Goal: Use online tool/utility: Utilize a website feature to perform a specific function

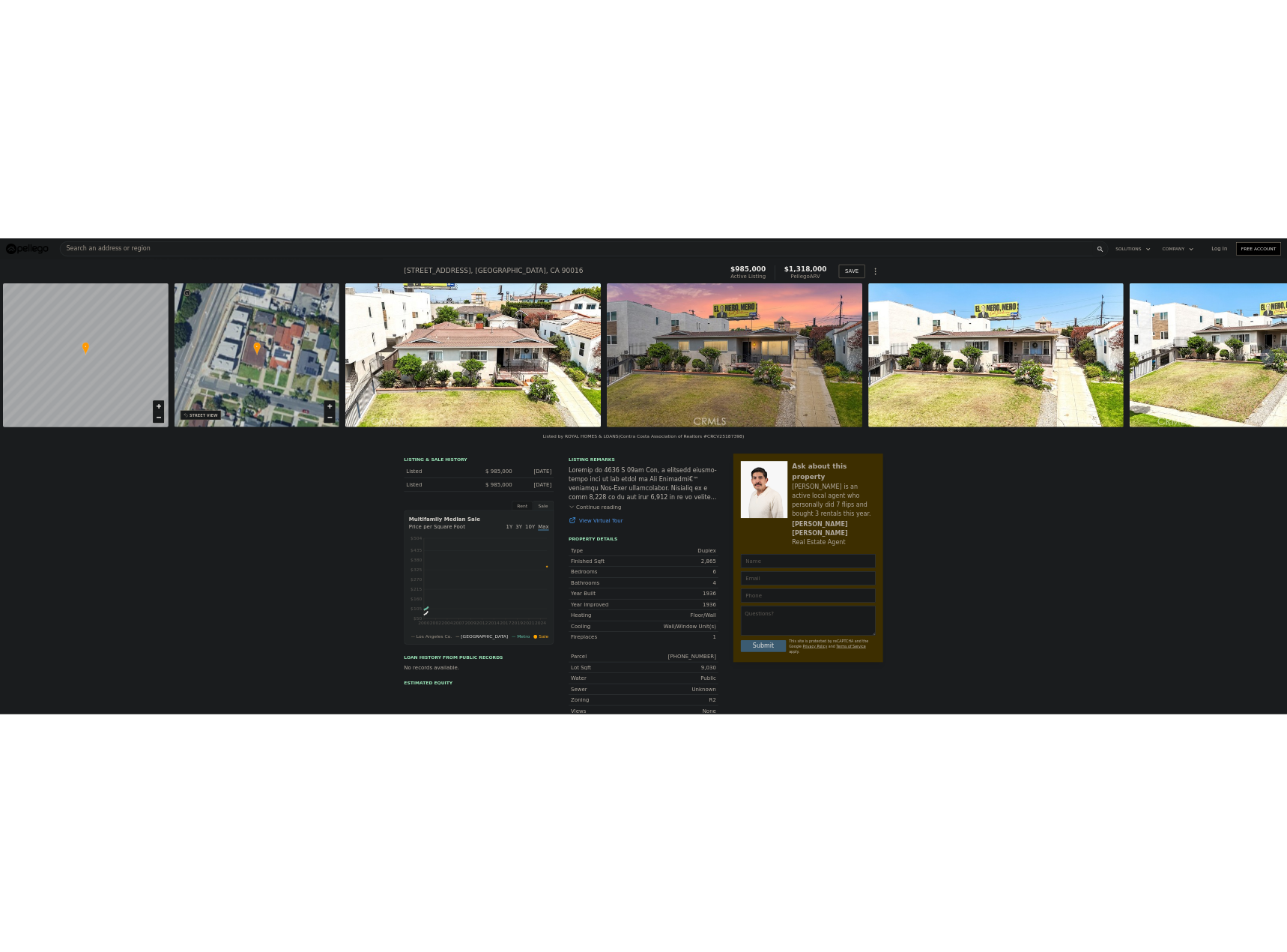
scroll to position [0, 6]
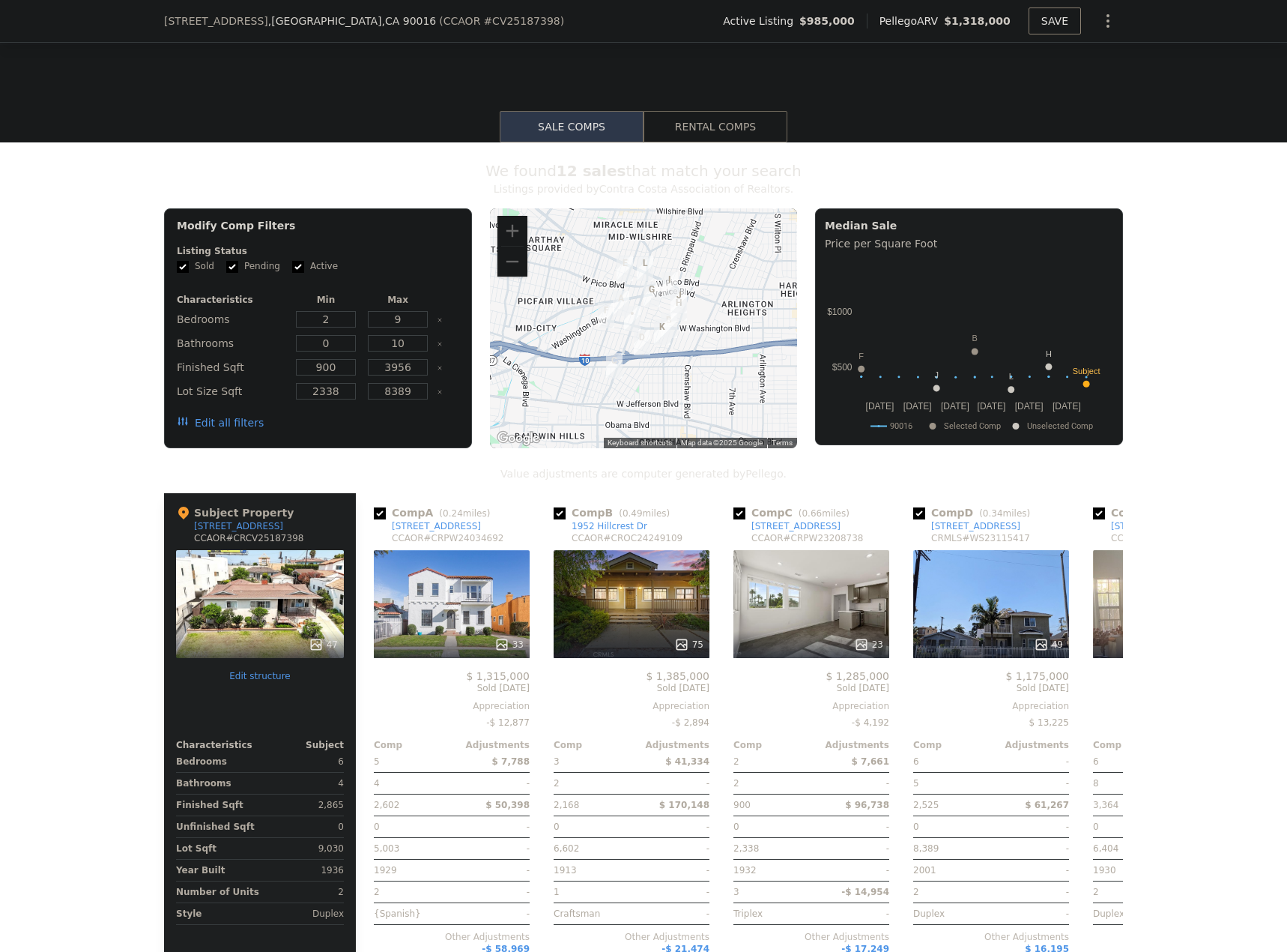
scroll to position [1194, 0]
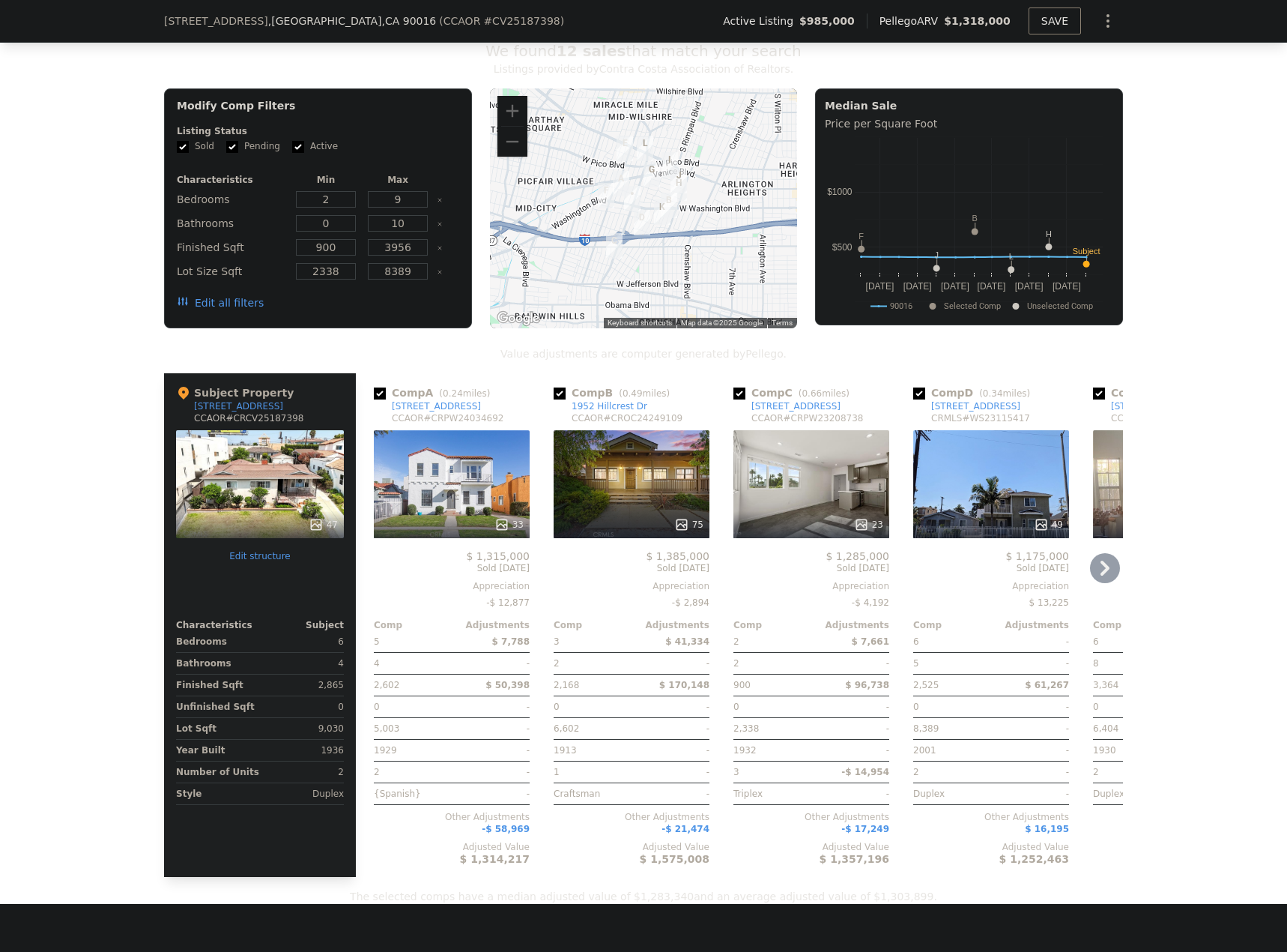
click at [624, 511] on div "75" at bounding box center [631, 484] width 156 height 108
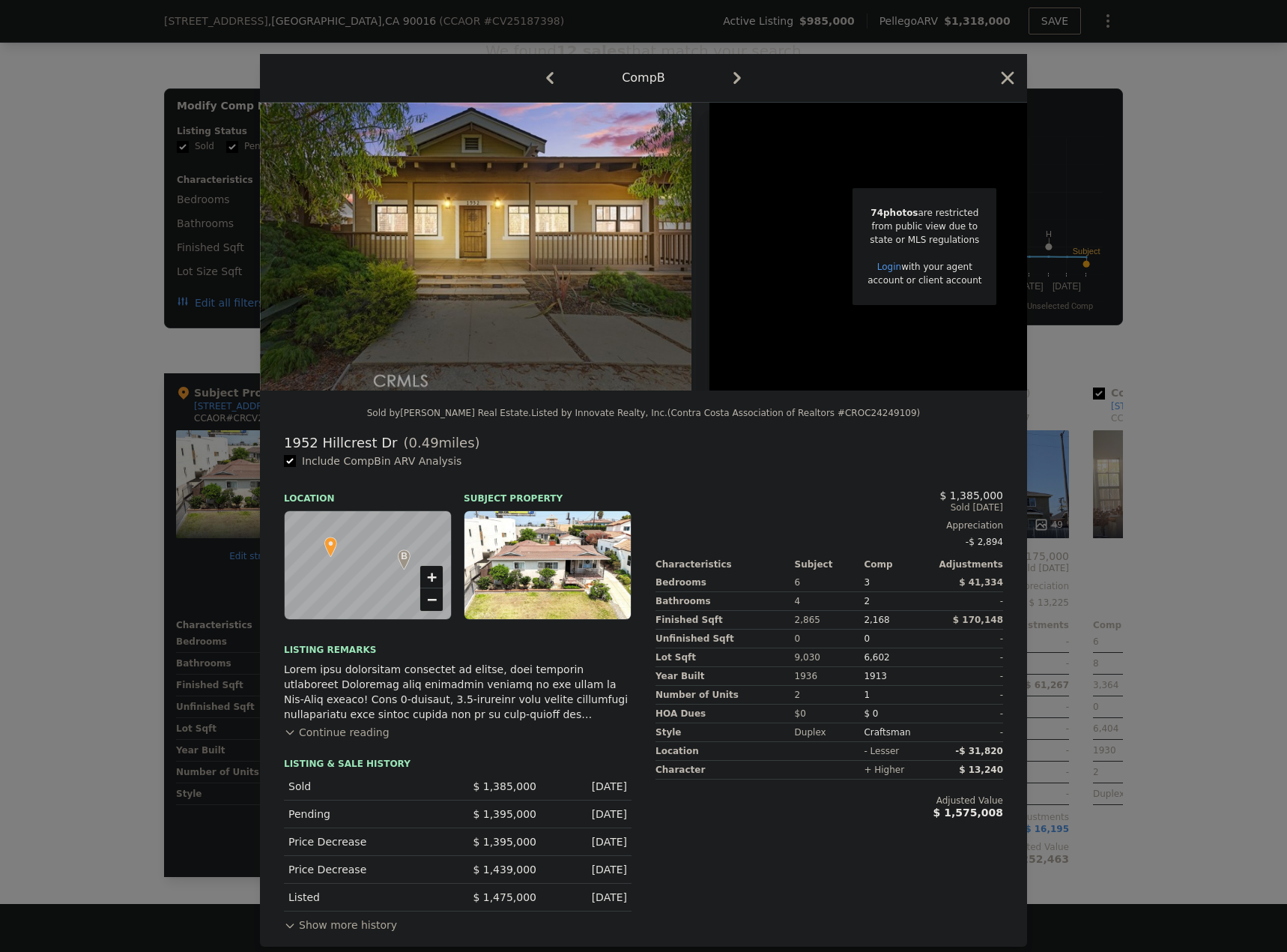
click at [347, 453] on div "1952 Hillcrest Dr" at bounding box center [340, 442] width 113 height 21
copy div "1952 Hillcrest Dr"
click at [1007, 72] on icon "button" at bounding box center [1007, 78] width 13 height 13
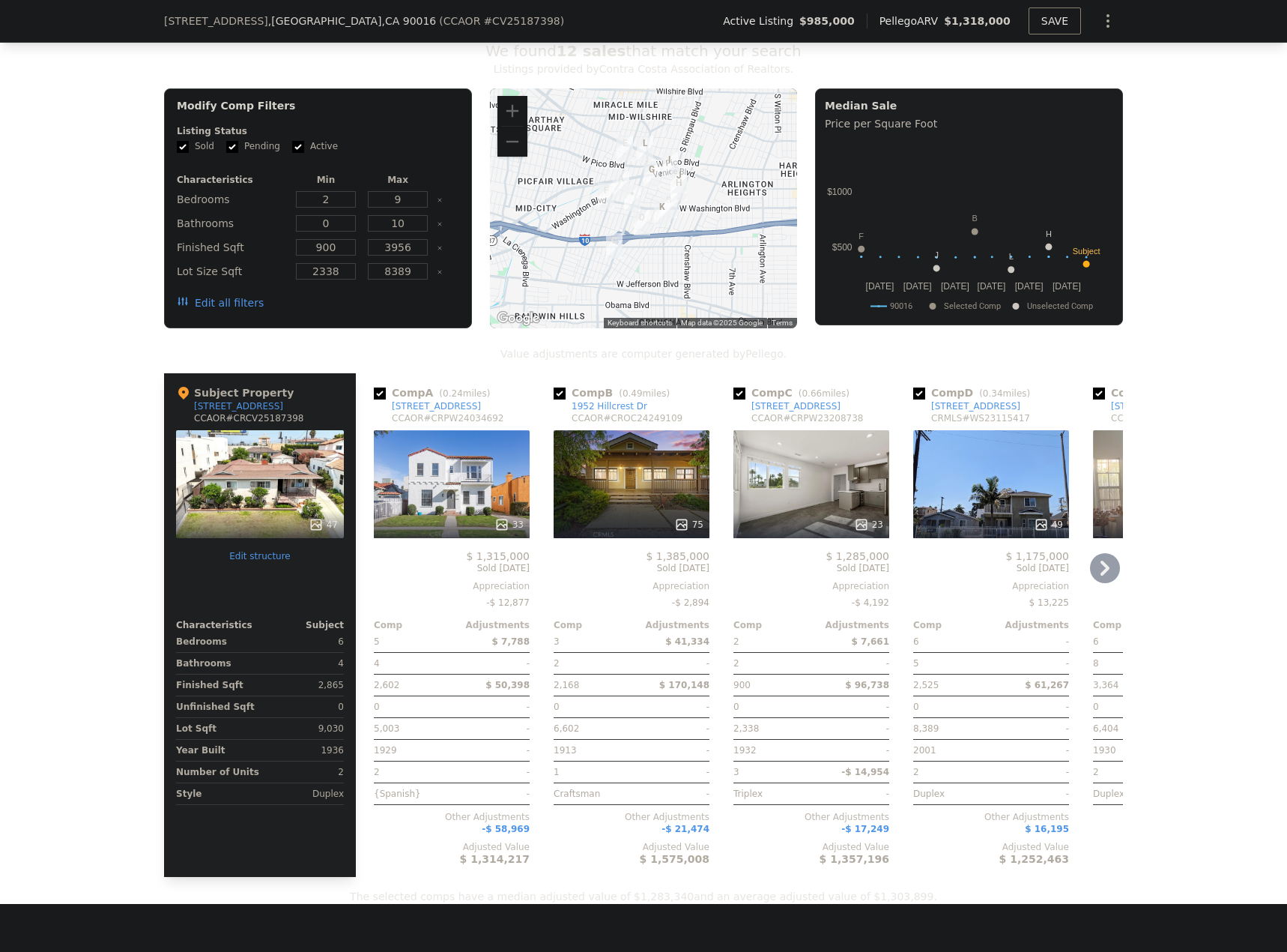
click at [801, 492] on div "23" at bounding box center [811, 484] width 156 height 108
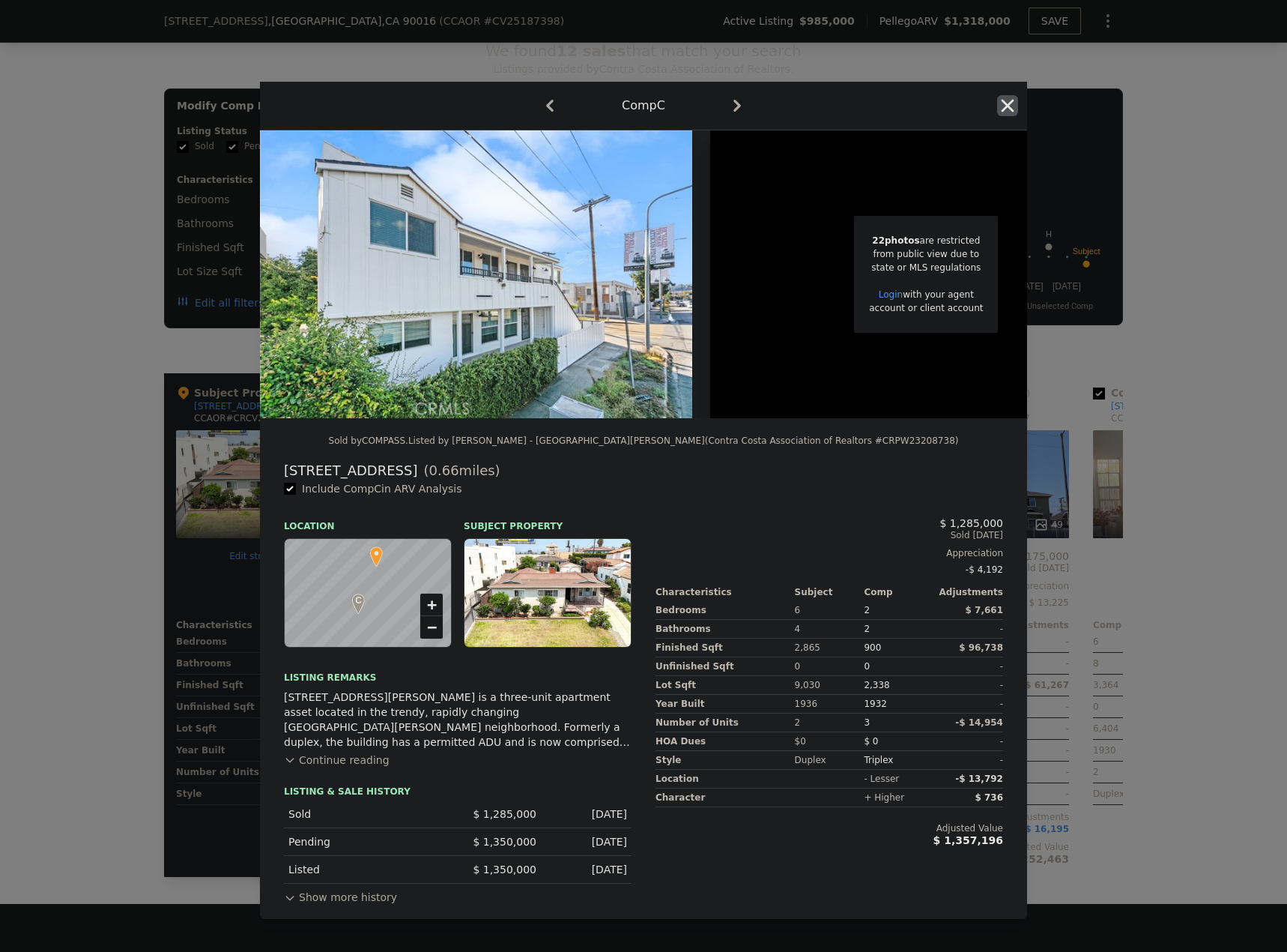
click at [1002, 104] on icon "button" at bounding box center [1007, 105] width 21 height 21
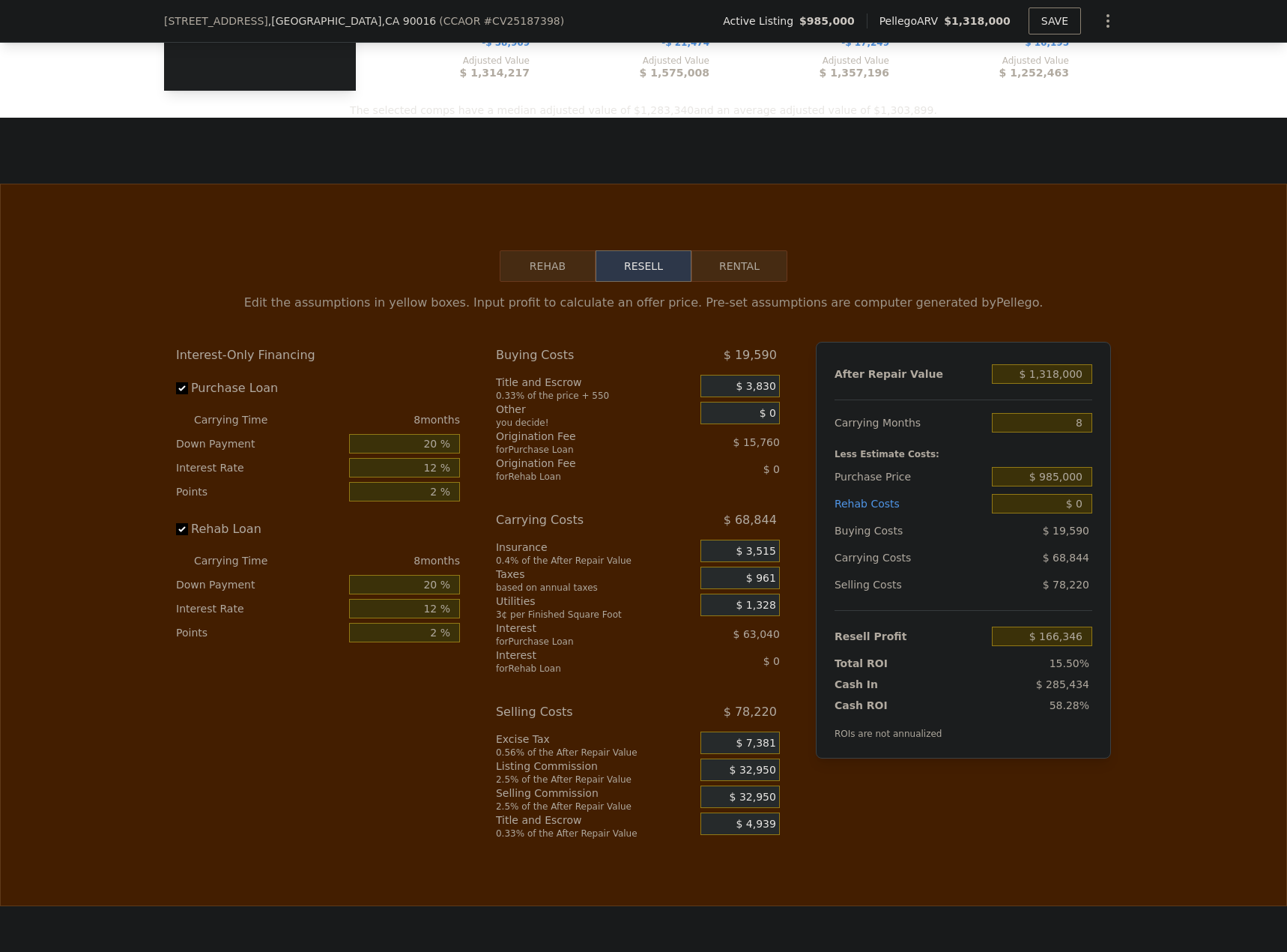
scroll to position [2024, 0]
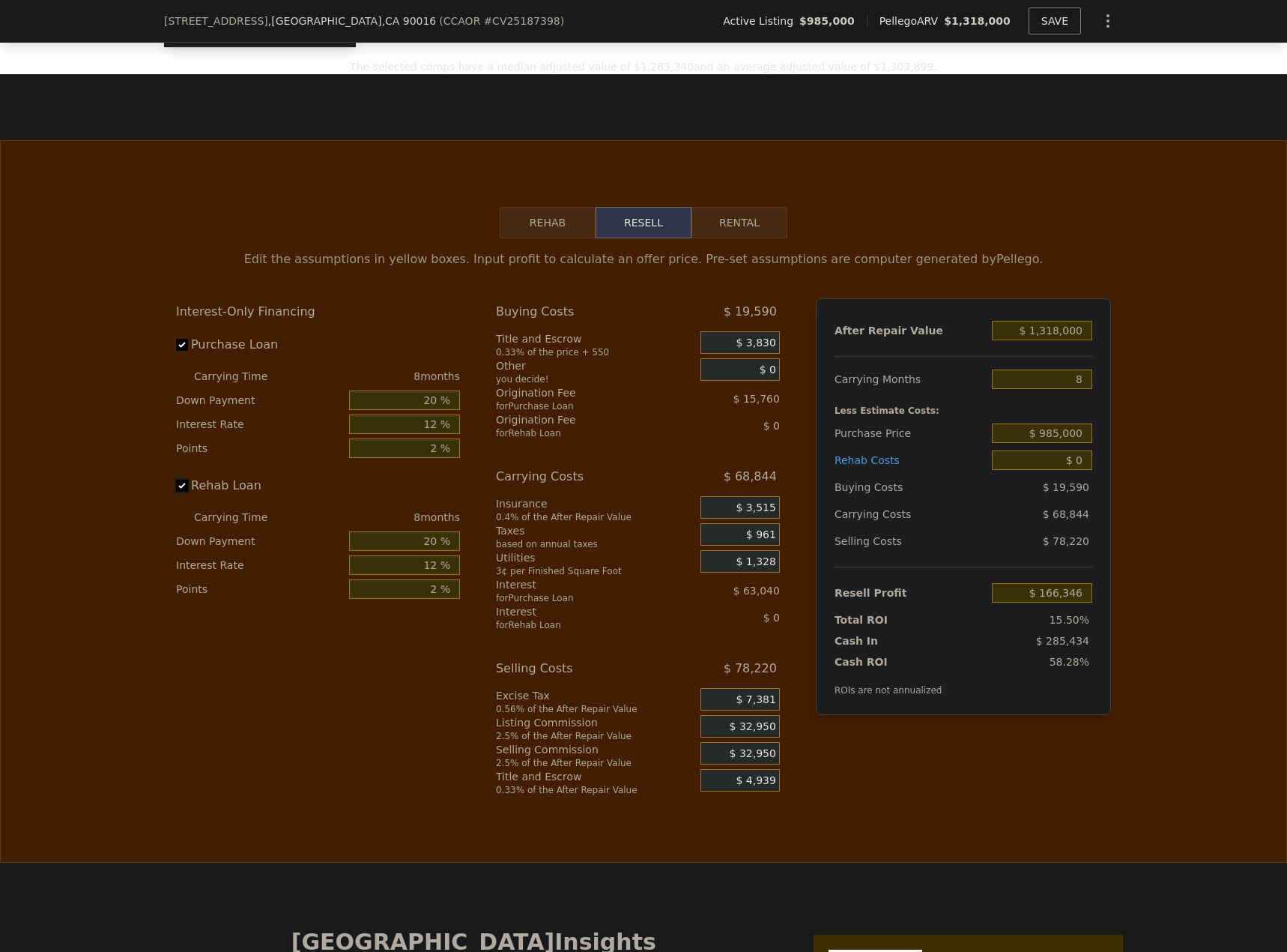
click at [178, 492] on input "Rehab Loan" at bounding box center [182, 485] width 12 height 12
checkbox input "false"
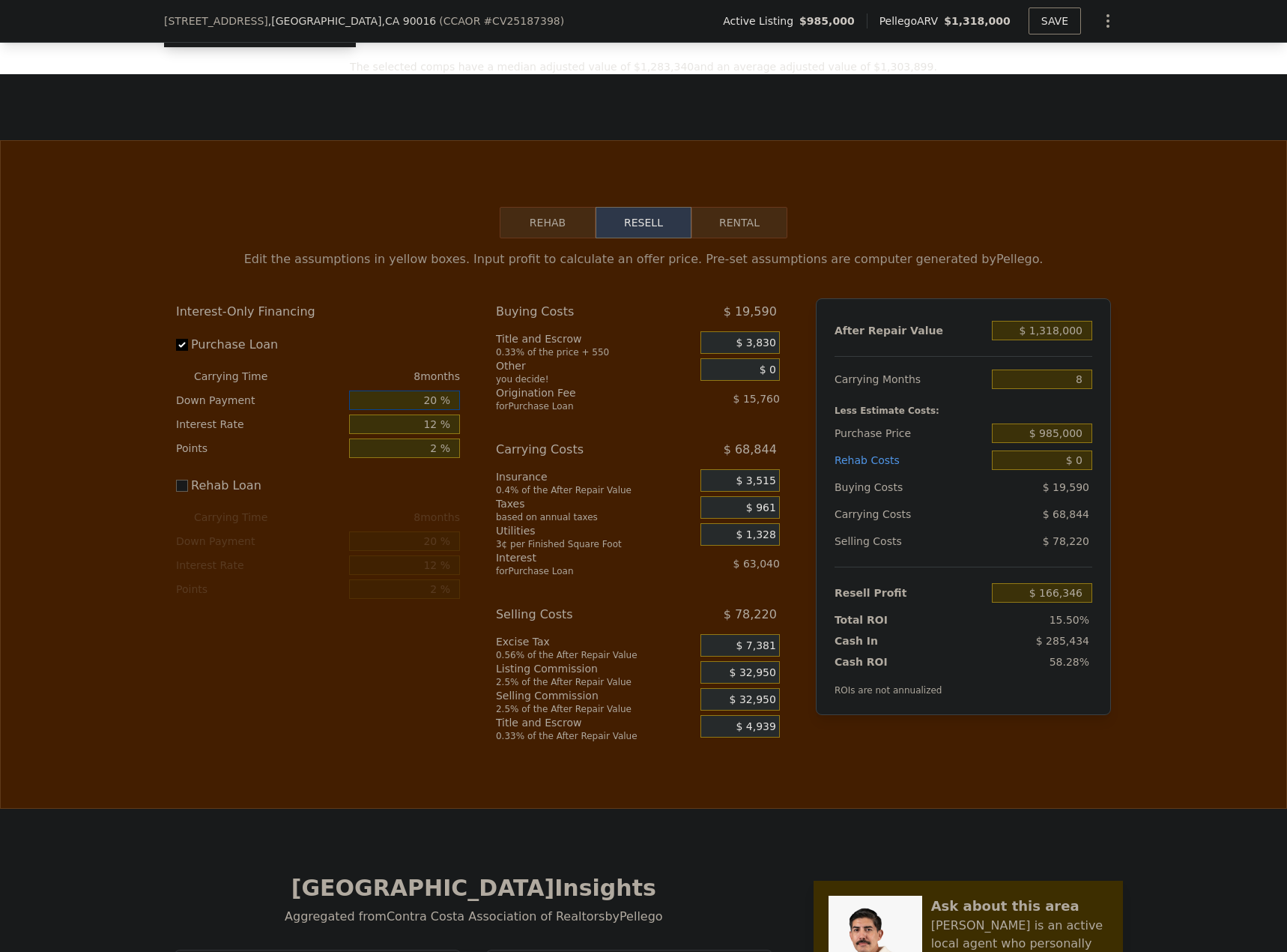
click at [433, 410] on input "20 %" at bounding box center [405, 399] width 111 height 19
click at [431, 434] on input "12 %" at bounding box center [405, 424] width 111 height 19
click at [432, 458] on input "2 %" at bounding box center [405, 447] width 111 height 19
type input "0 %"
type input "$ 182,106"
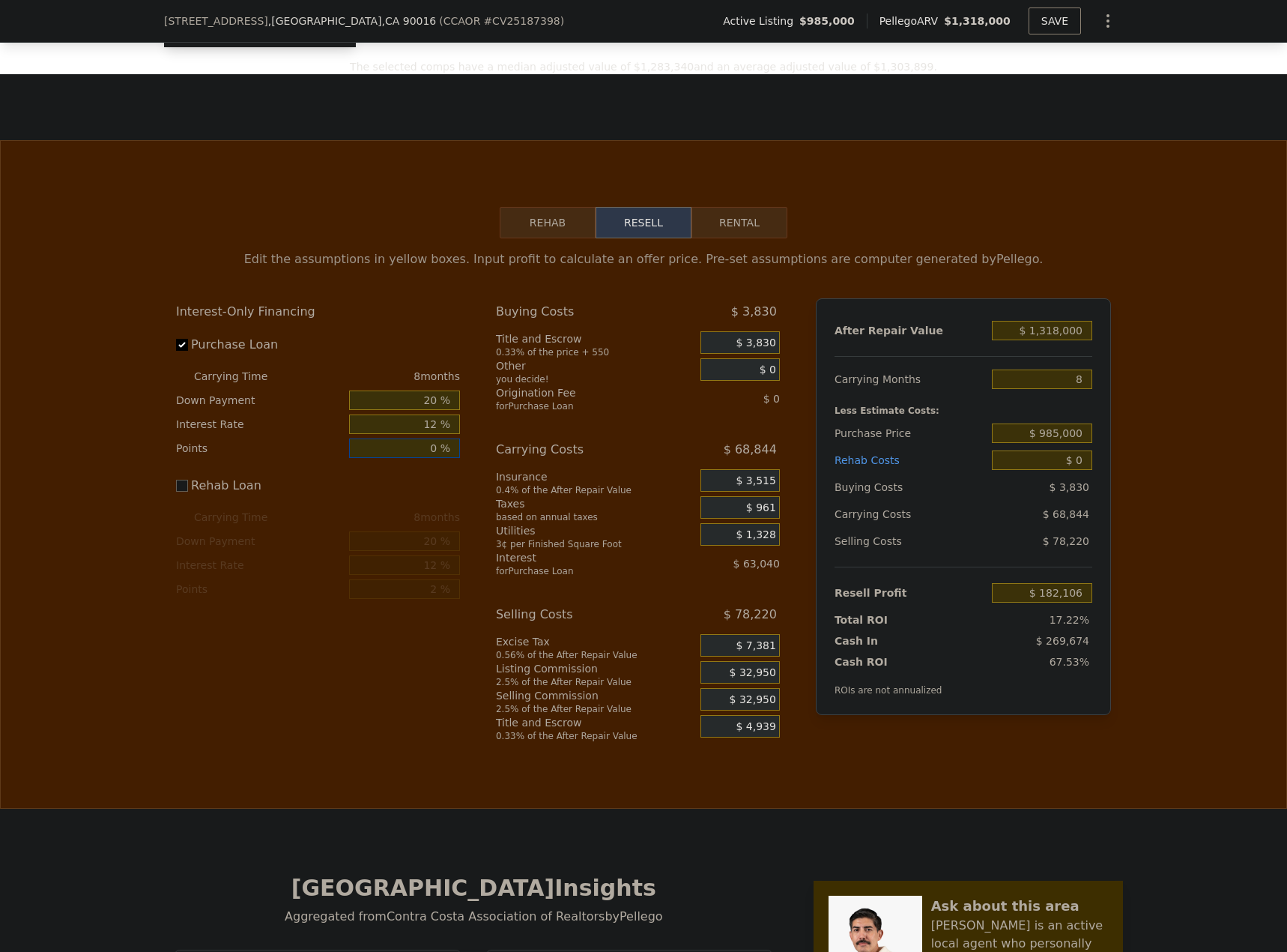
type input "0 %"
click at [472, 378] on div "Interest-Only Financing Purchase Loan Carrying Time 8 months Down Payment 20 % …" at bounding box center [644, 520] width 935 height 444
drag, startPoint x: 1078, startPoint y: 404, endPoint x: 1070, endPoint y: 403, distance: 8.1
click at [1070, 389] on input "8" at bounding box center [1042, 379] width 100 height 19
type input "6"
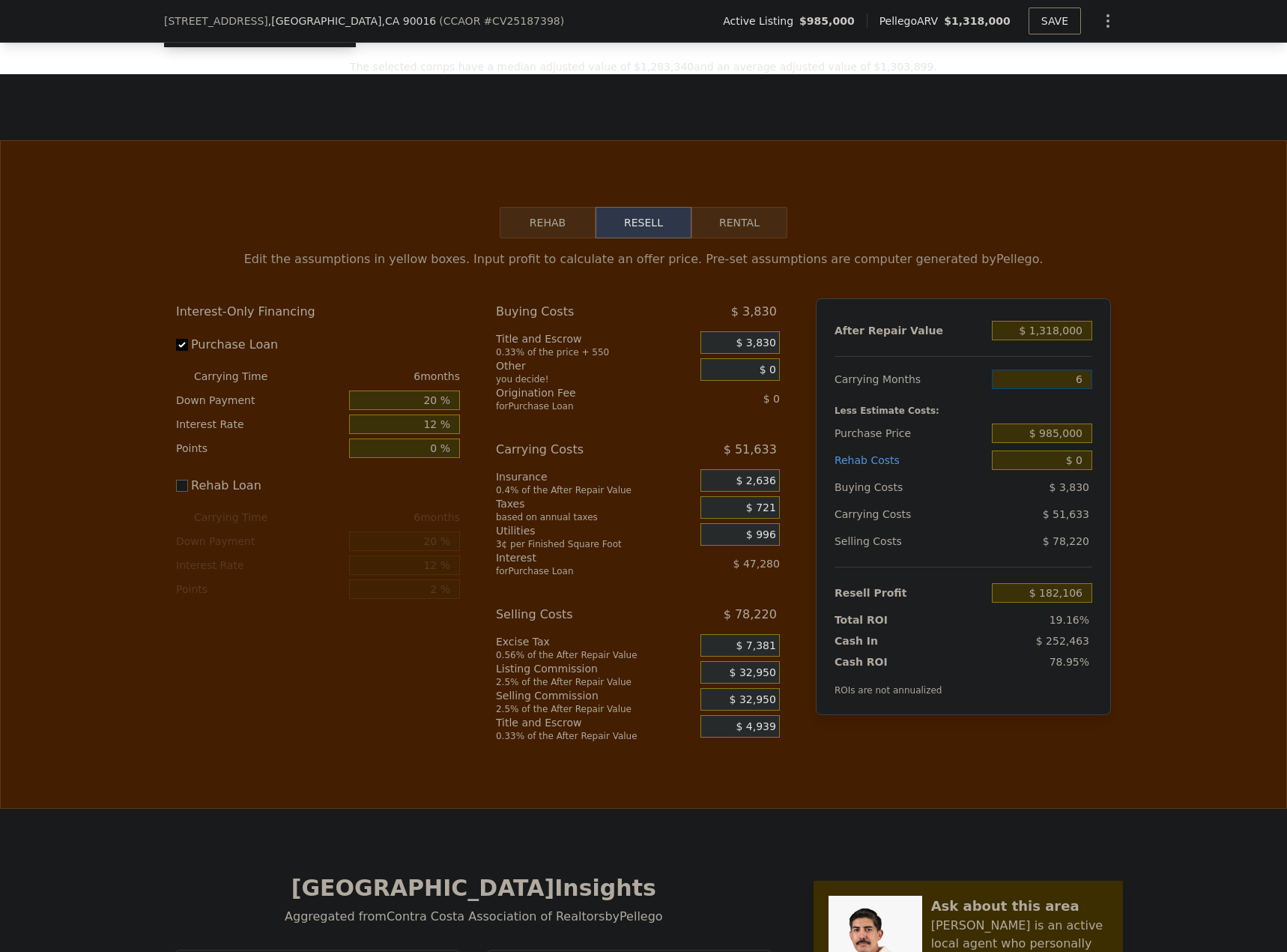
type input "$ 199,317"
type input "6"
drag, startPoint x: 1082, startPoint y: 456, endPoint x: 1022, endPoint y: 455, distance: 60.0
click at [1022, 443] on input "$ 985,000" at bounding box center [1042, 433] width 100 height 19
type input "$ 900,000"
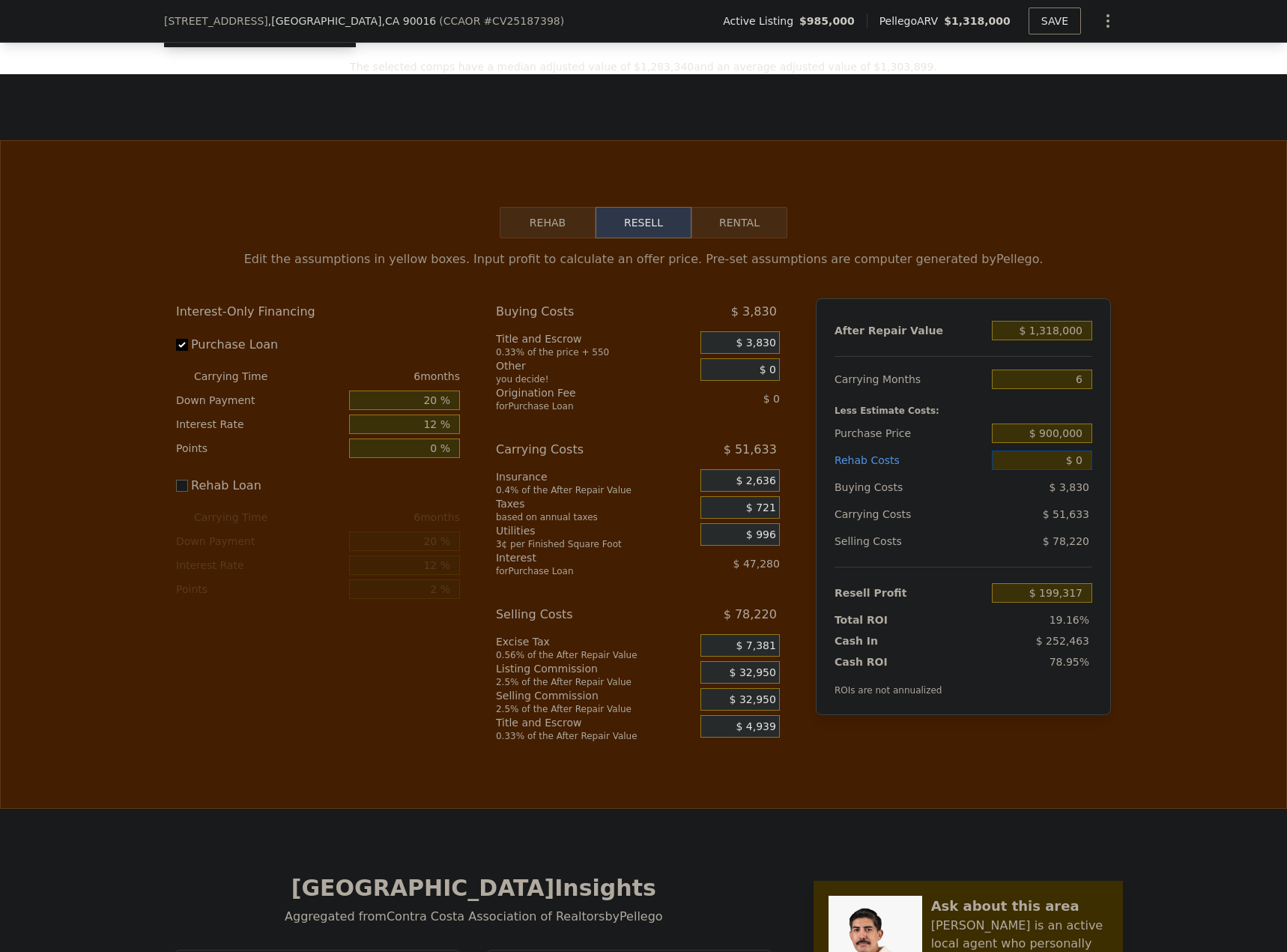
type input "$ 288,680"
drag, startPoint x: 1076, startPoint y: 484, endPoint x: 1058, endPoint y: 485, distance: 18.0
click at [1058, 470] on input "$ 0" at bounding box center [1042, 460] width 100 height 19
type input "$ 2"
type input "$ 288,678"
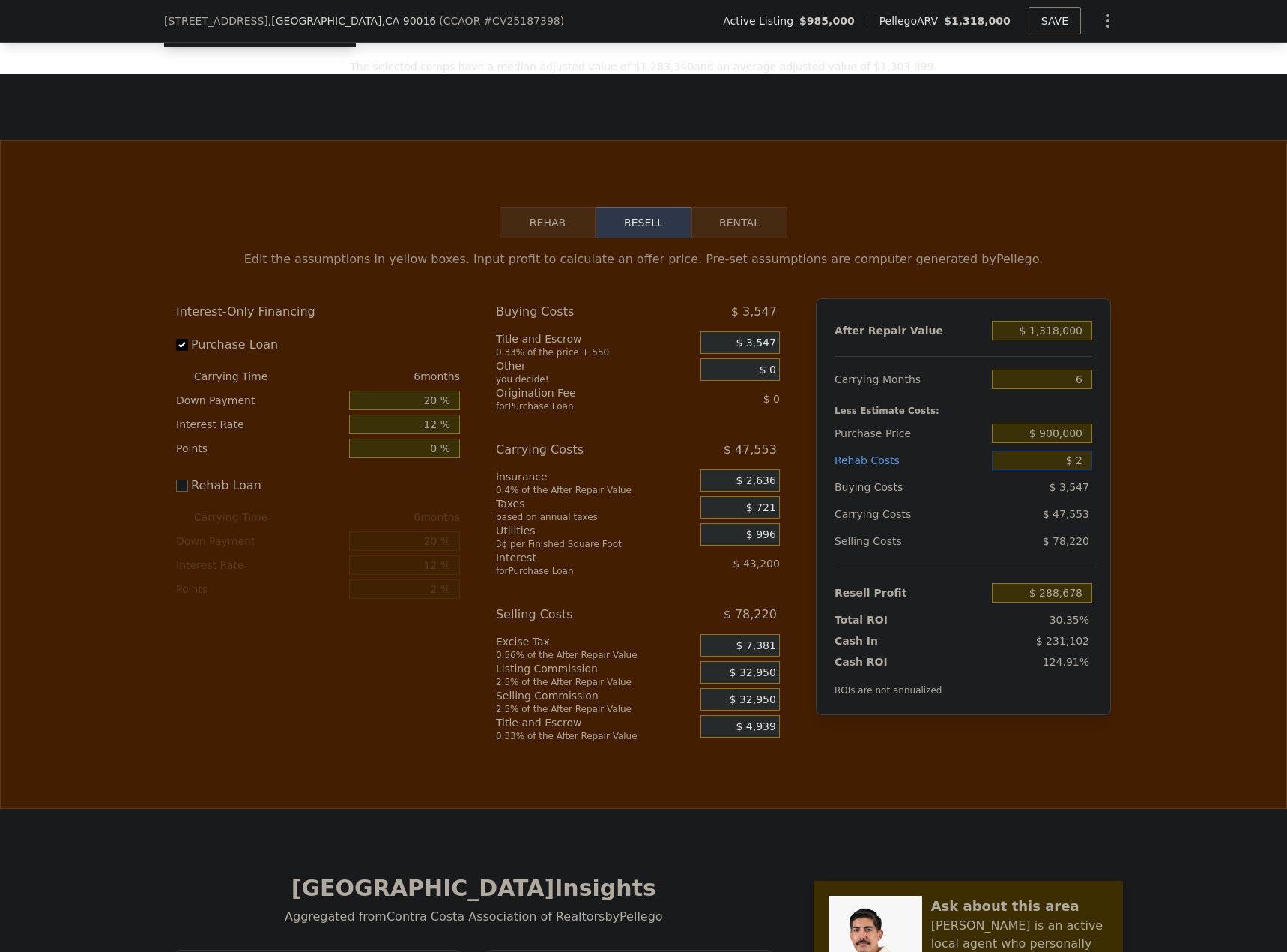
type input "$ 20"
type input "$ 288,660"
type input "$ 200"
type input "$ 288,480"
type input "$ 2,000"
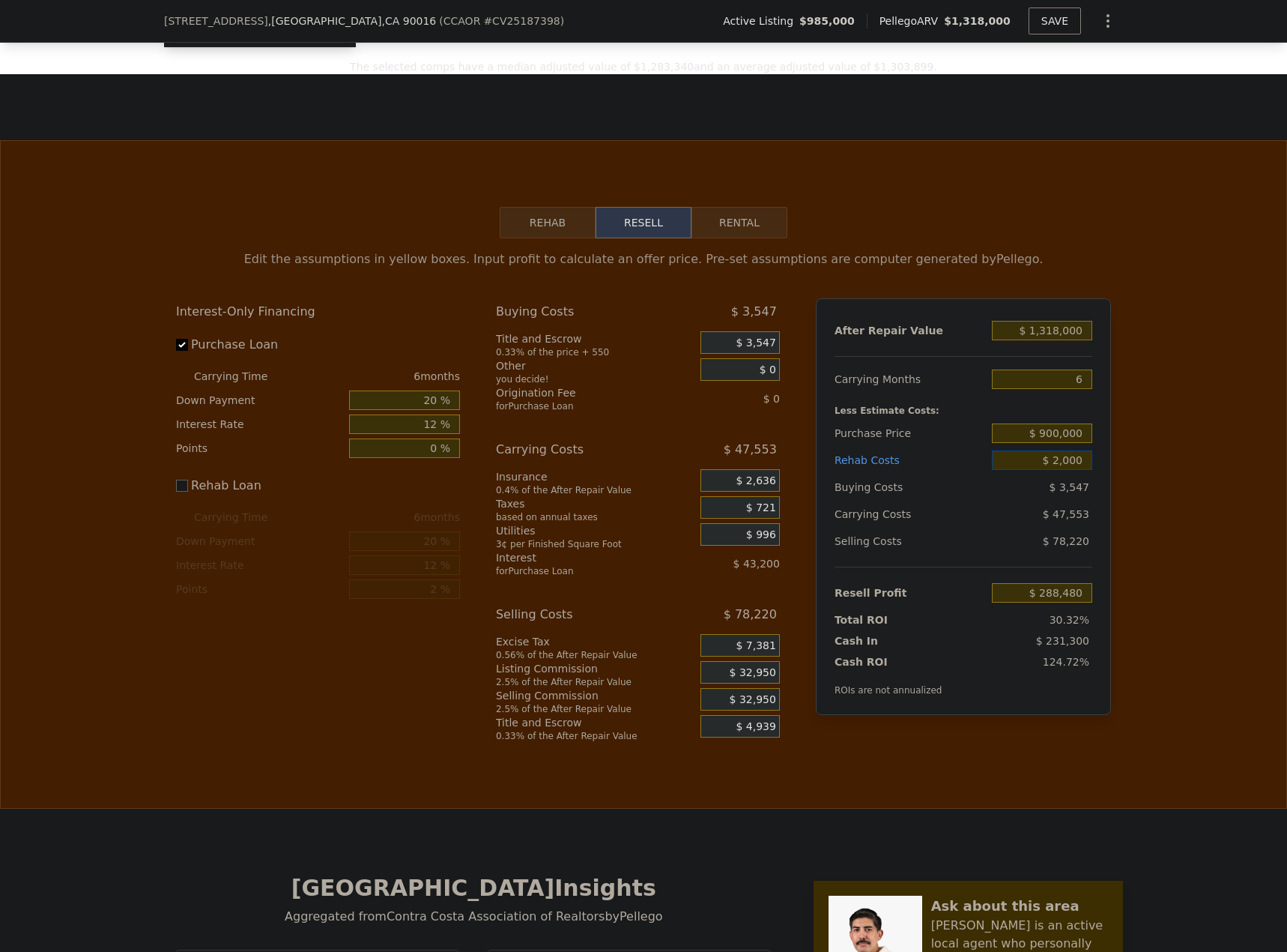
type input "$ 286,680"
type input "$ 20,000"
type input "$ 268,680"
type input "$ 200,000"
type input "$ 88,680"
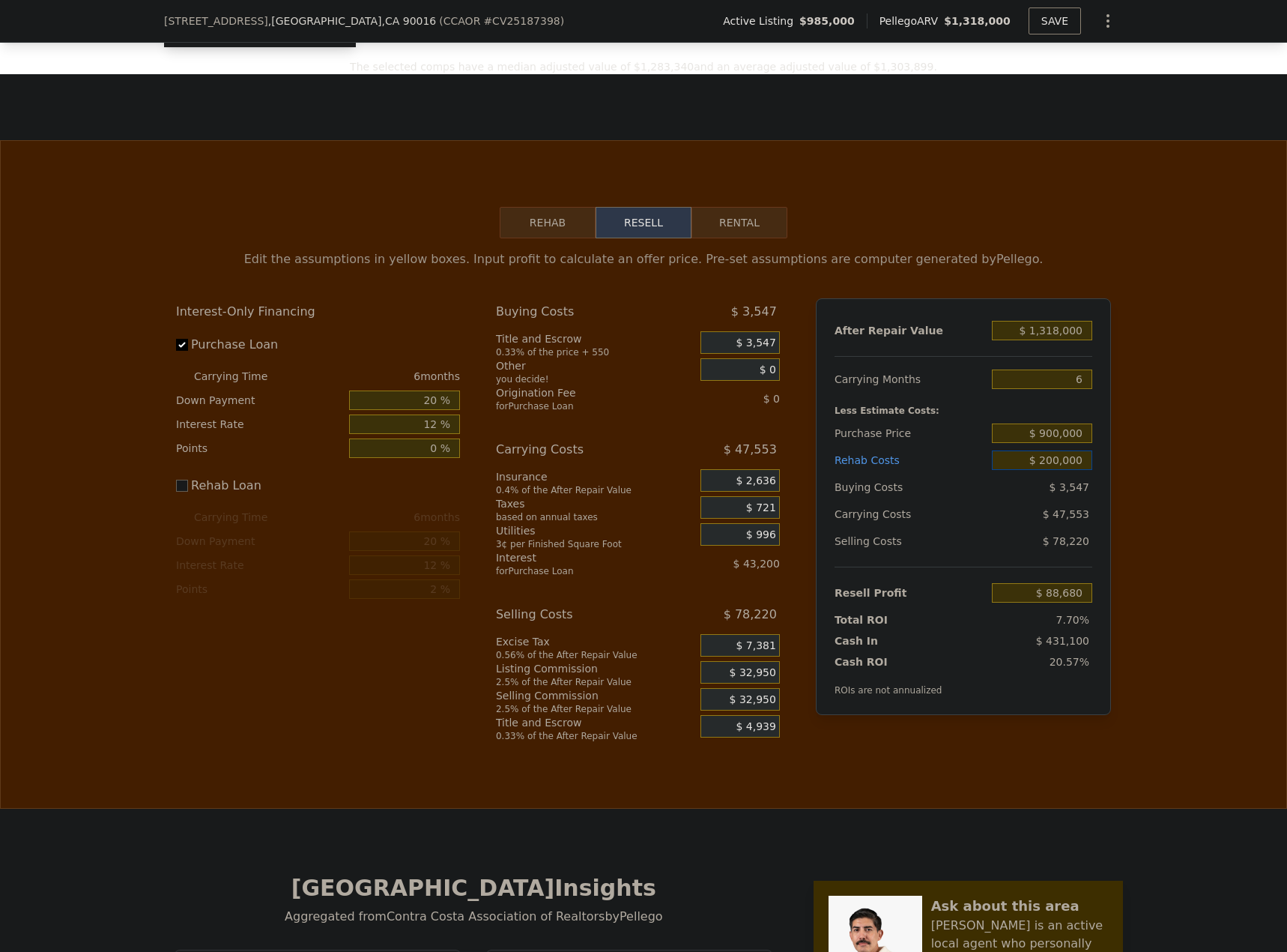
type input "$ 200,000"
click at [1101, 489] on div "After Repair Value $ 1,318,000 Carrying Months 6 Less Estimate Costs: Purchase …" at bounding box center [964, 506] width 295 height 417
click at [1096, 505] on div "After Repair Value $ 1,318,000 Carrying Months 6 Less Estimate Costs: Purchase …" at bounding box center [964, 506] width 295 height 417
click at [986, 527] on div "$ 47,553" at bounding box center [1013, 514] width 158 height 27
drag, startPoint x: 1078, startPoint y: 353, endPoint x: 1012, endPoint y: 350, distance: 66.1
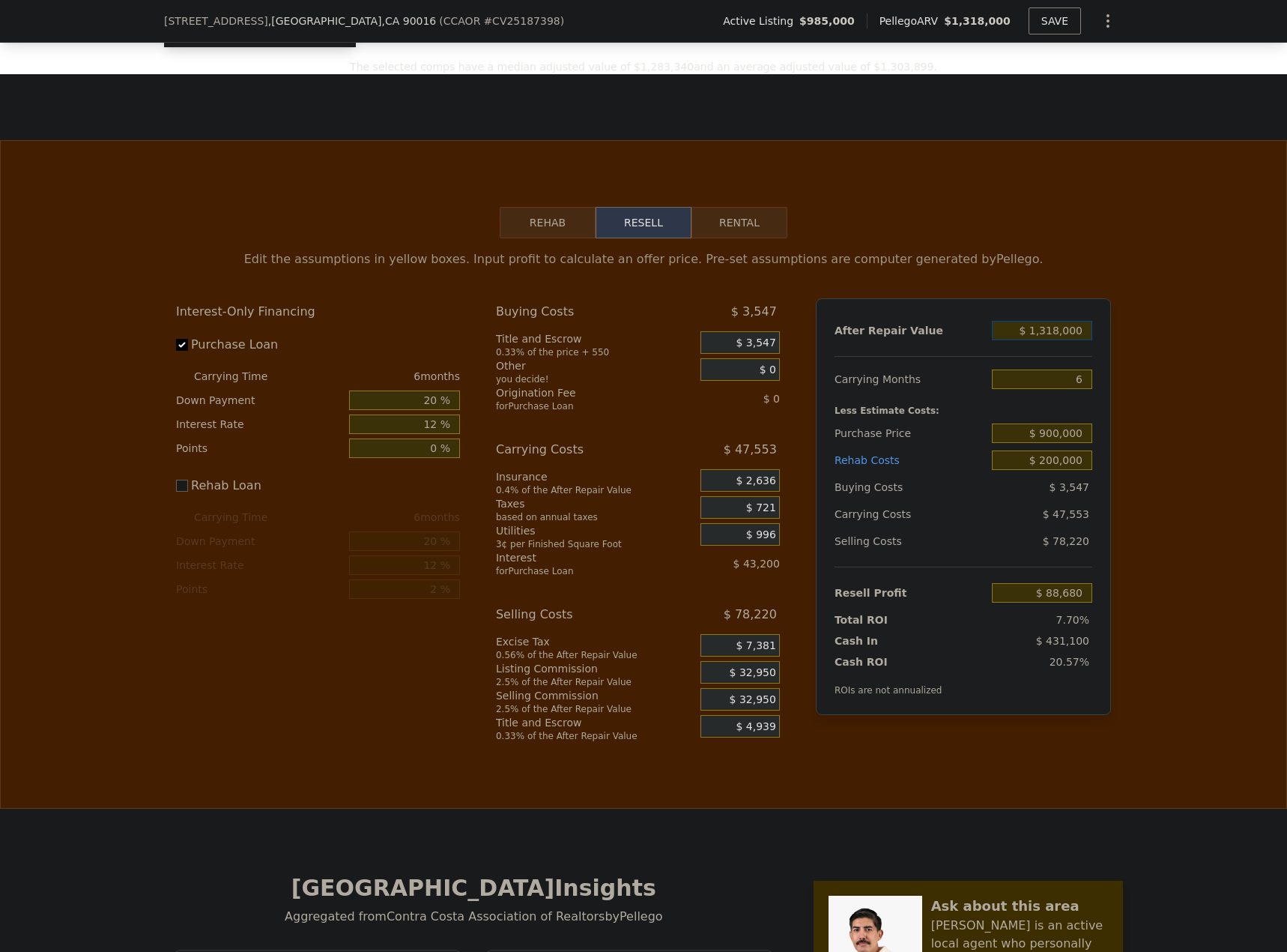
click at [1012, 340] on input "$ 1,318,000" at bounding box center [1042, 330] width 100 height 19
type input "$ 1"
type input "-$ 1,149,013"
type input "$ 14"
type input "-$ 1,149,000"
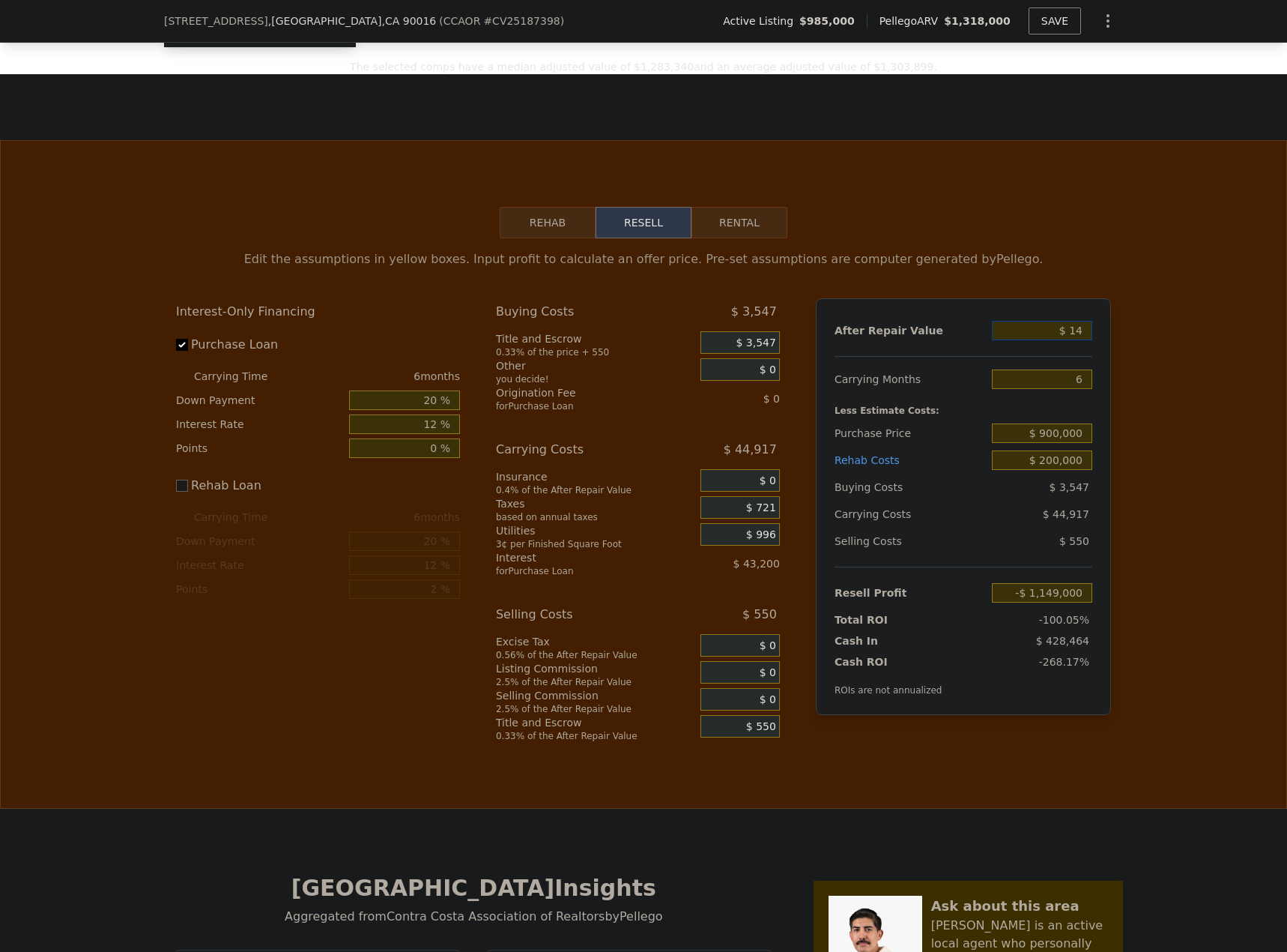
type input "$ 140"
type input "-$ 1,148,883"
type input "$ 1,400"
type input "-$ 1,147,700"
type input "$ 14,000"
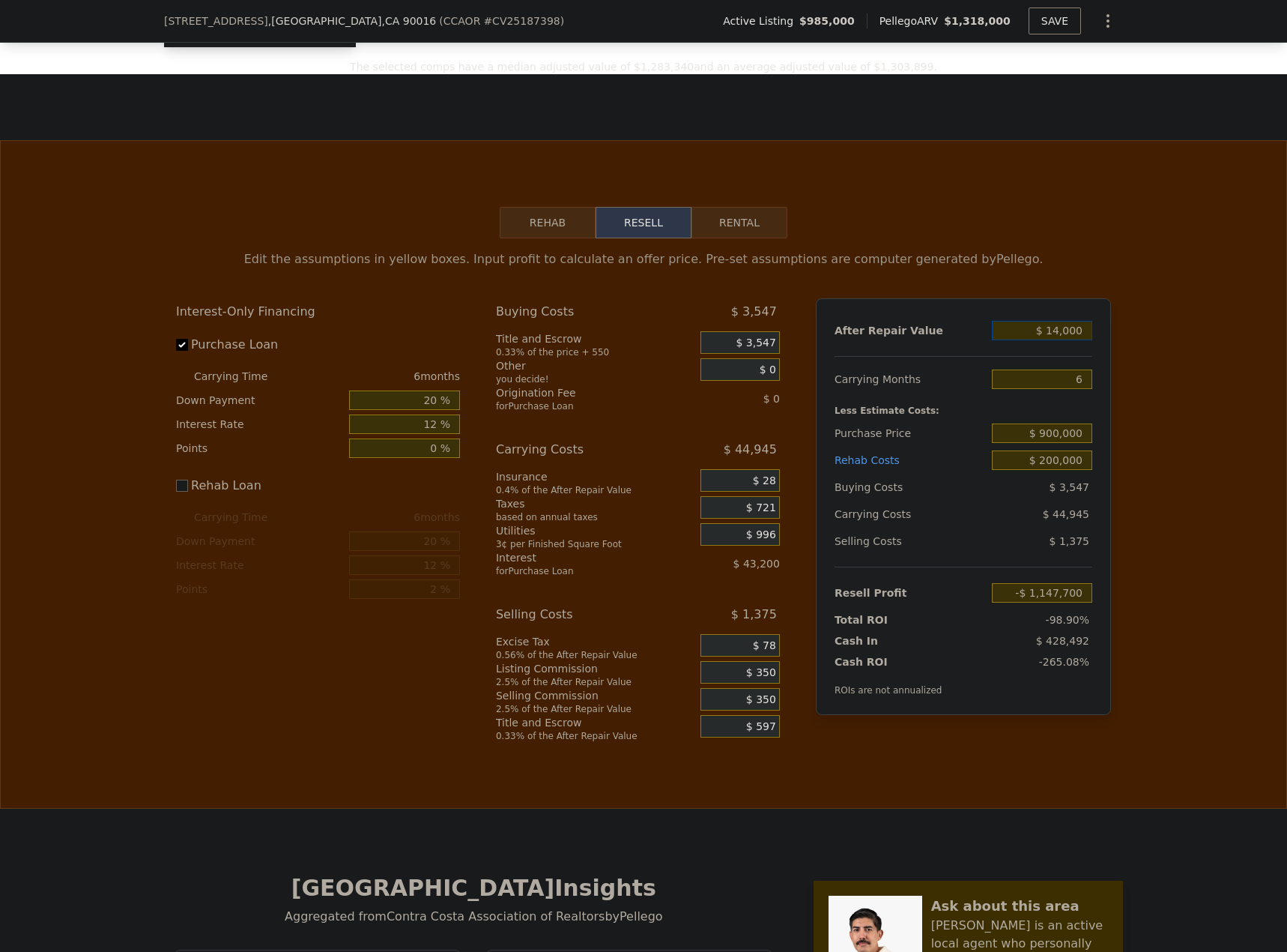
type input "-$ 1,135,867"
type input "$ 140,000"
type input "-$ 1,017,544"
type input "$ 1,400,000"
type input "$ 165,684"
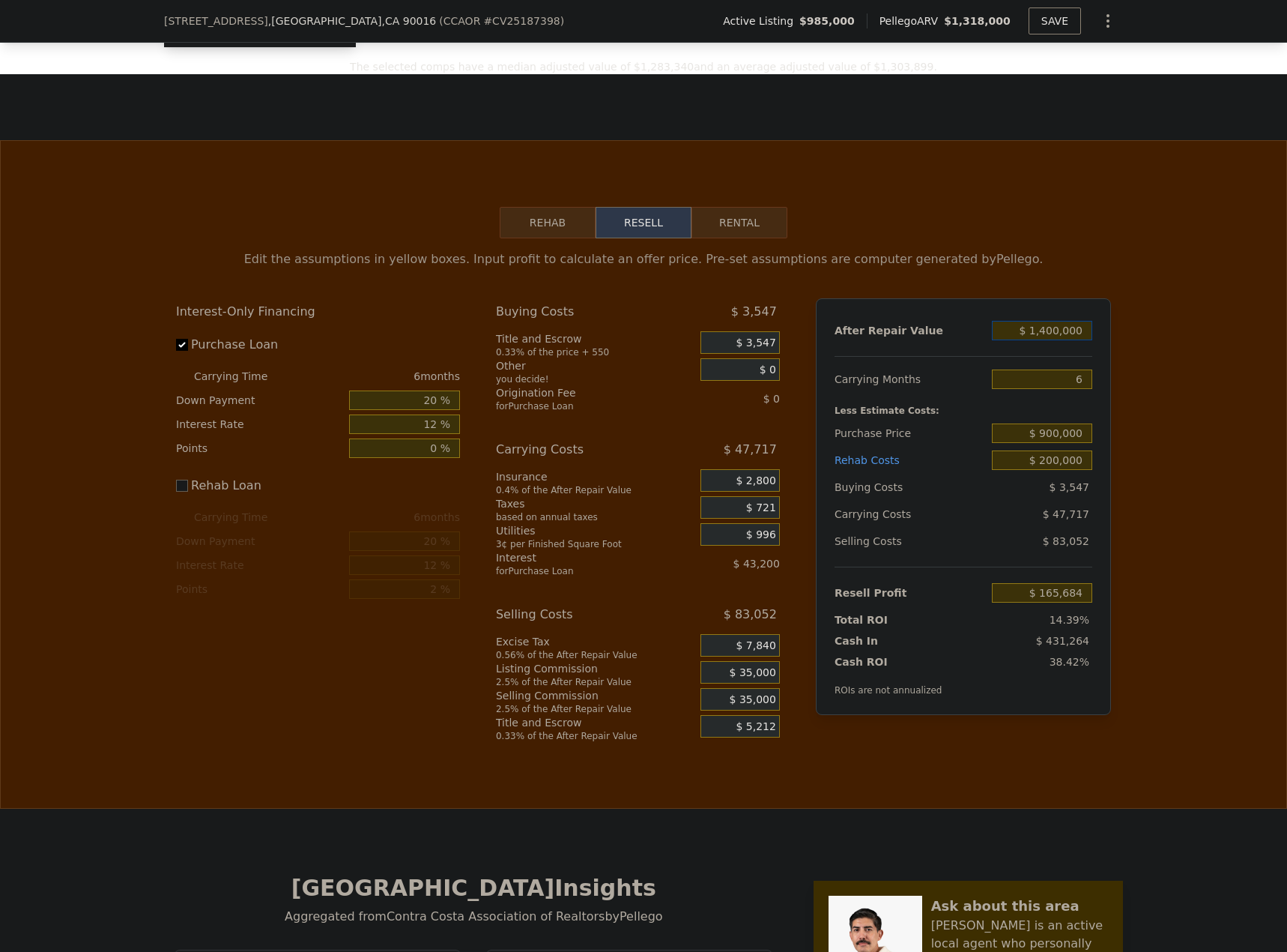
click at [714, 238] on button "Rental" at bounding box center [740, 222] width 96 height 31
select select "30"
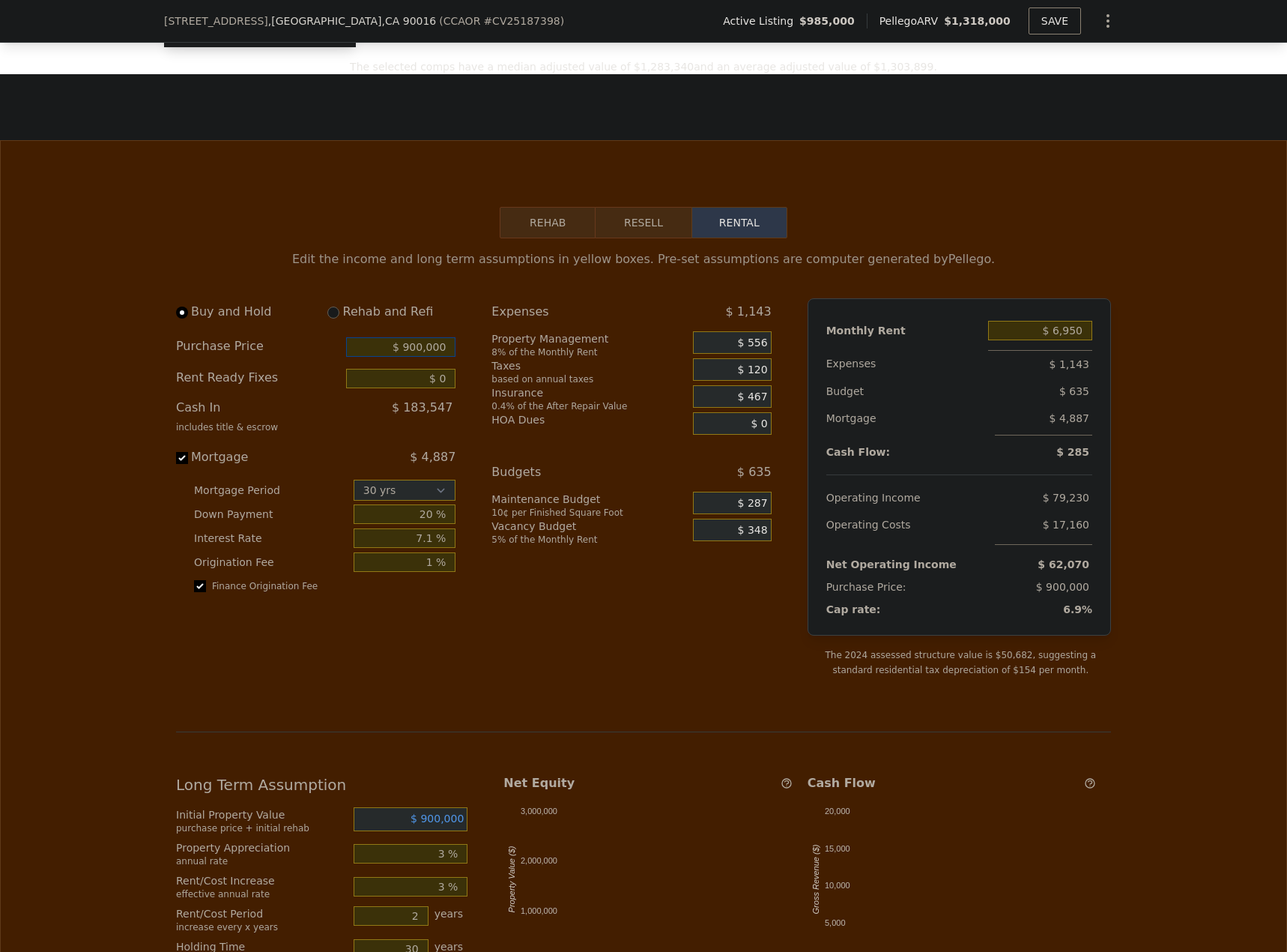
click at [429, 356] on input "$ 900,000" at bounding box center [401, 346] width 109 height 19
click at [434, 388] on input "$ 0" at bounding box center [401, 378] width 109 height 19
click at [438, 388] on input "$ 0" at bounding box center [401, 378] width 109 height 19
click at [328, 318] on input "radio" at bounding box center [334, 313] width 12 height 12
radio input "true"
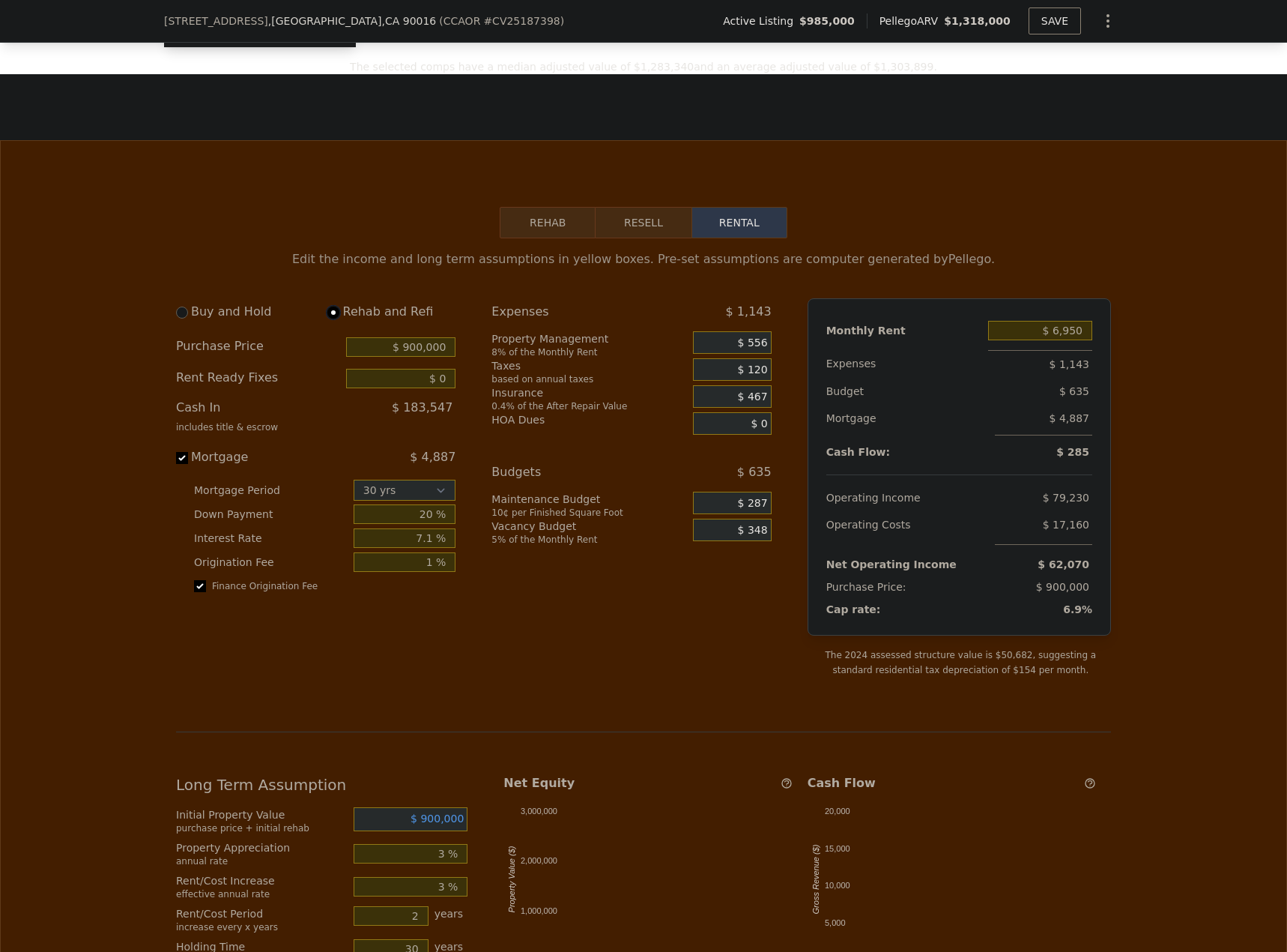
type input "$ 200,000"
type input "$ 57,500"
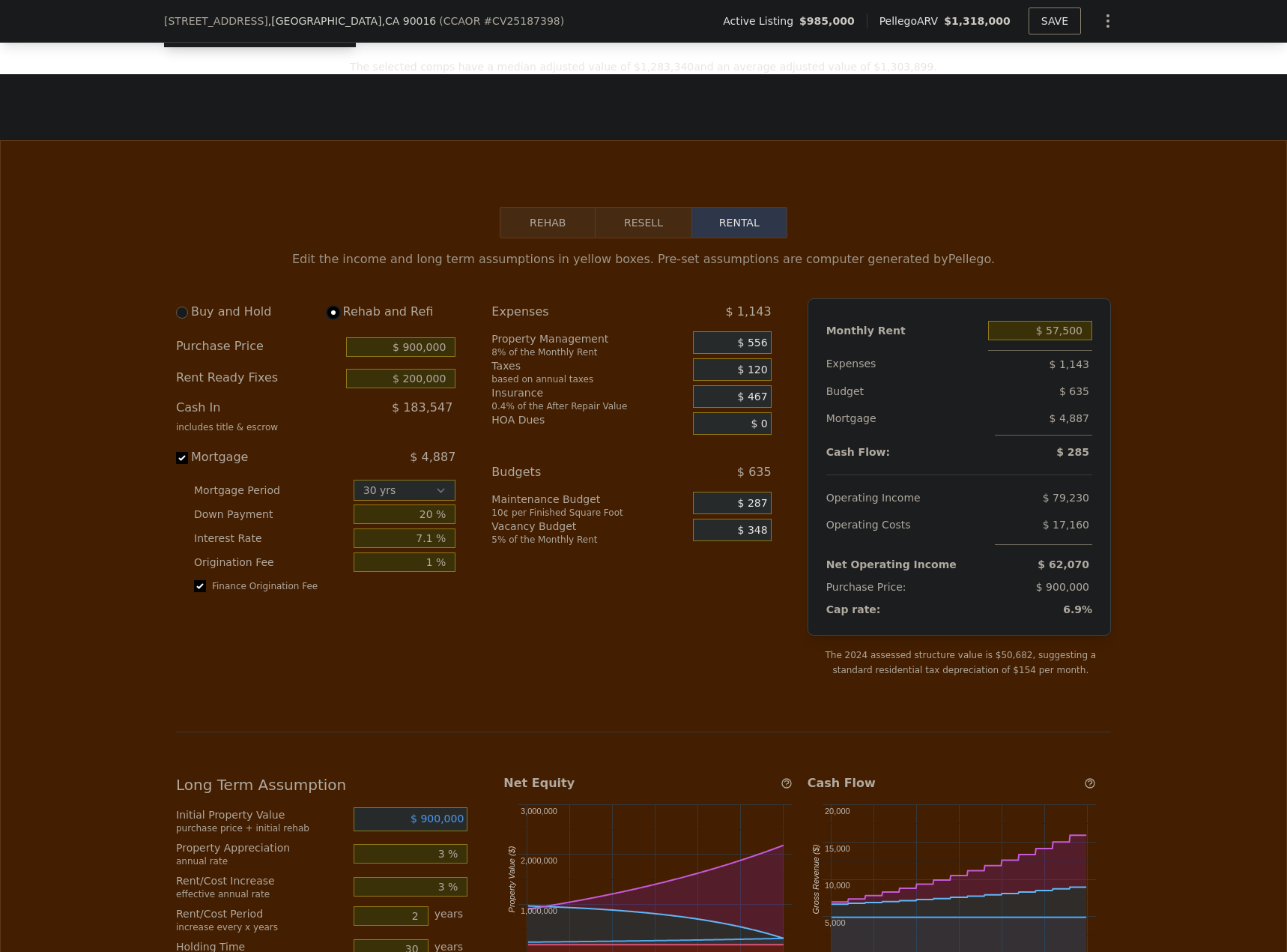
select select "30"
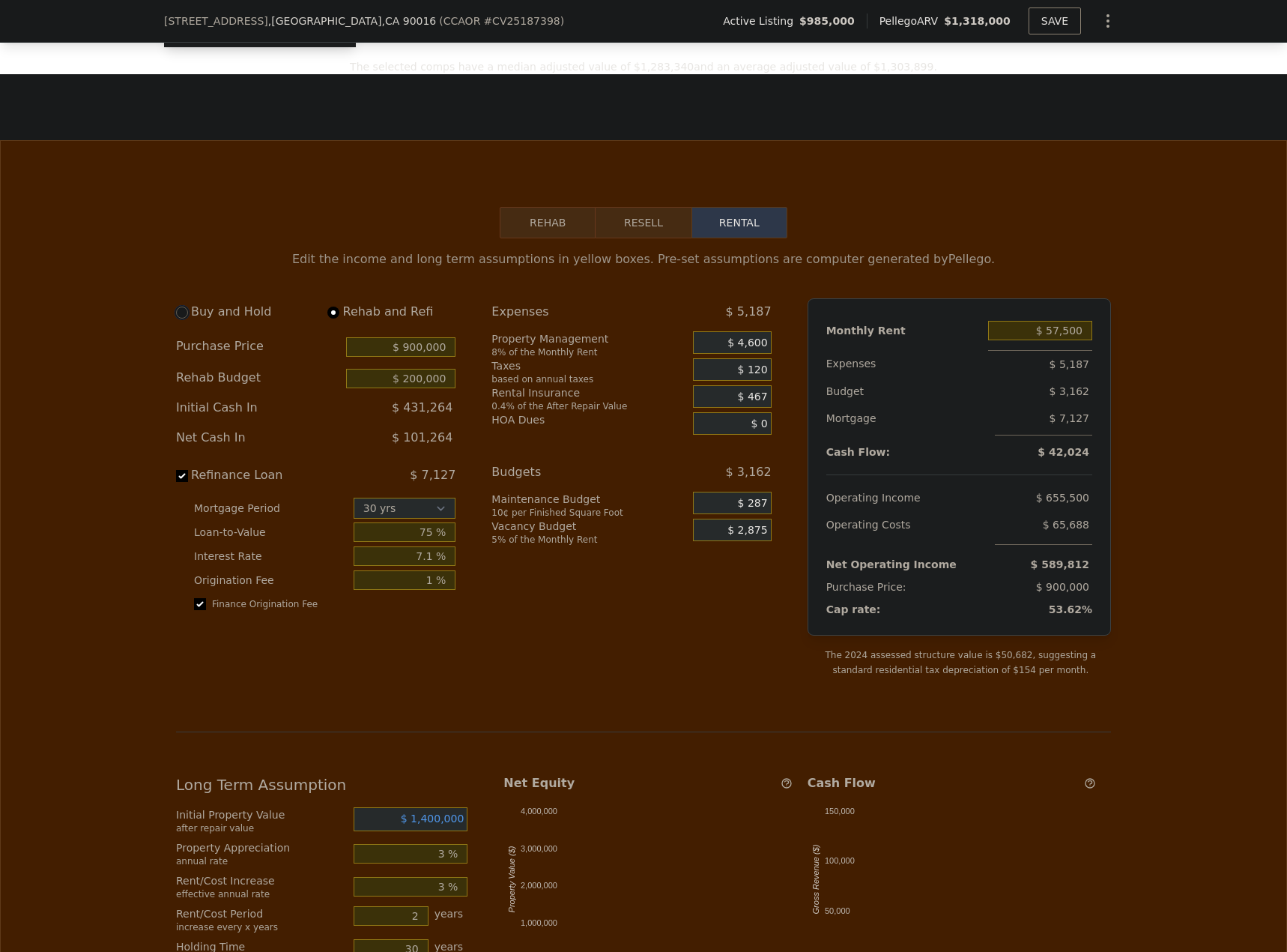
click at [176, 318] on input "radio" at bounding box center [182, 313] width 12 height 12
radio input "true"
type input "$ 0"
type input "$ 6,950"
select select "30"
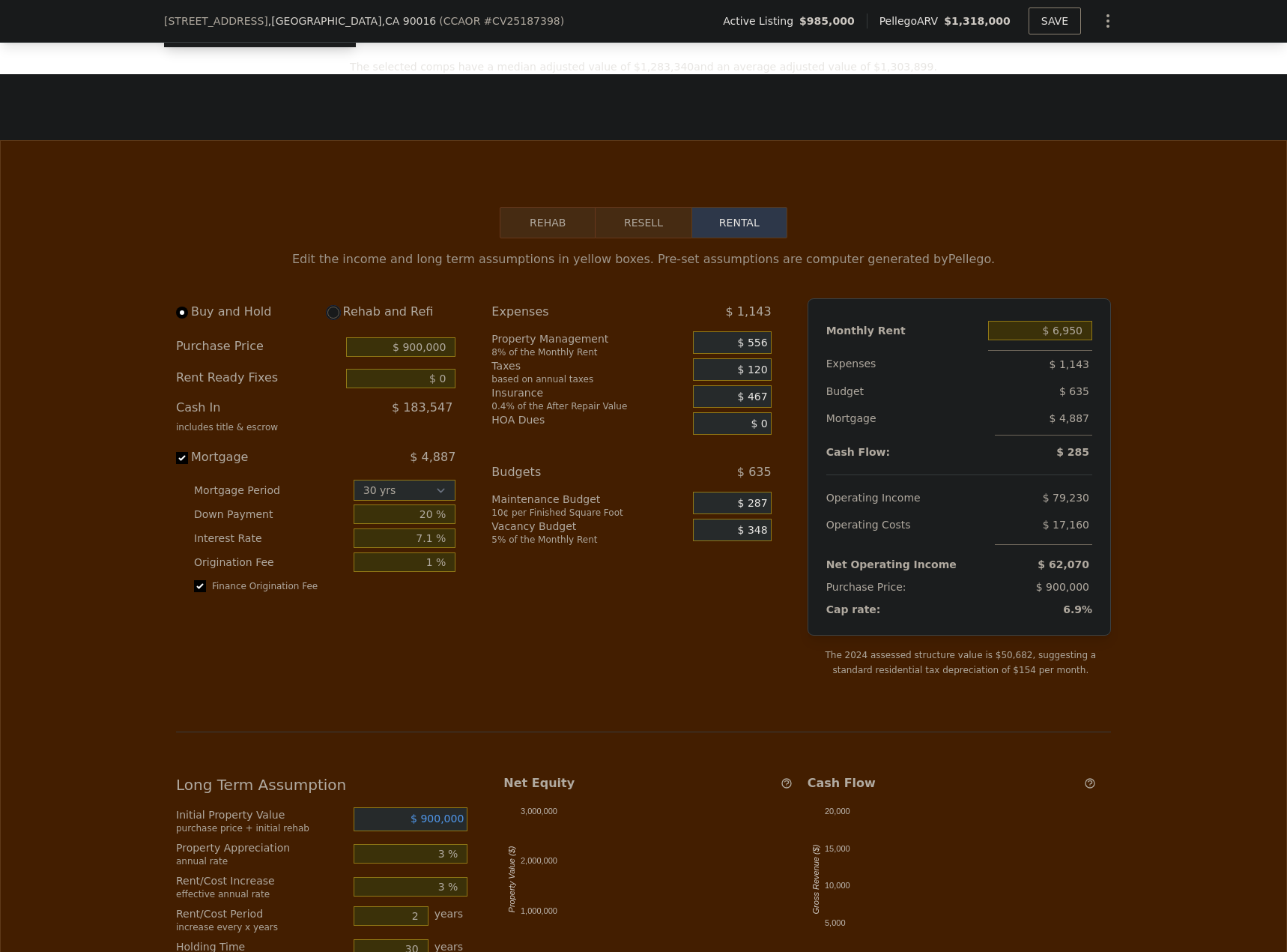
click at [328, 318] on input "radio" at bounding box center [334, 313] width 12 height 12
radio input "true"
type input "$ 200,000"
type input "$ 57,500"
select select "30"
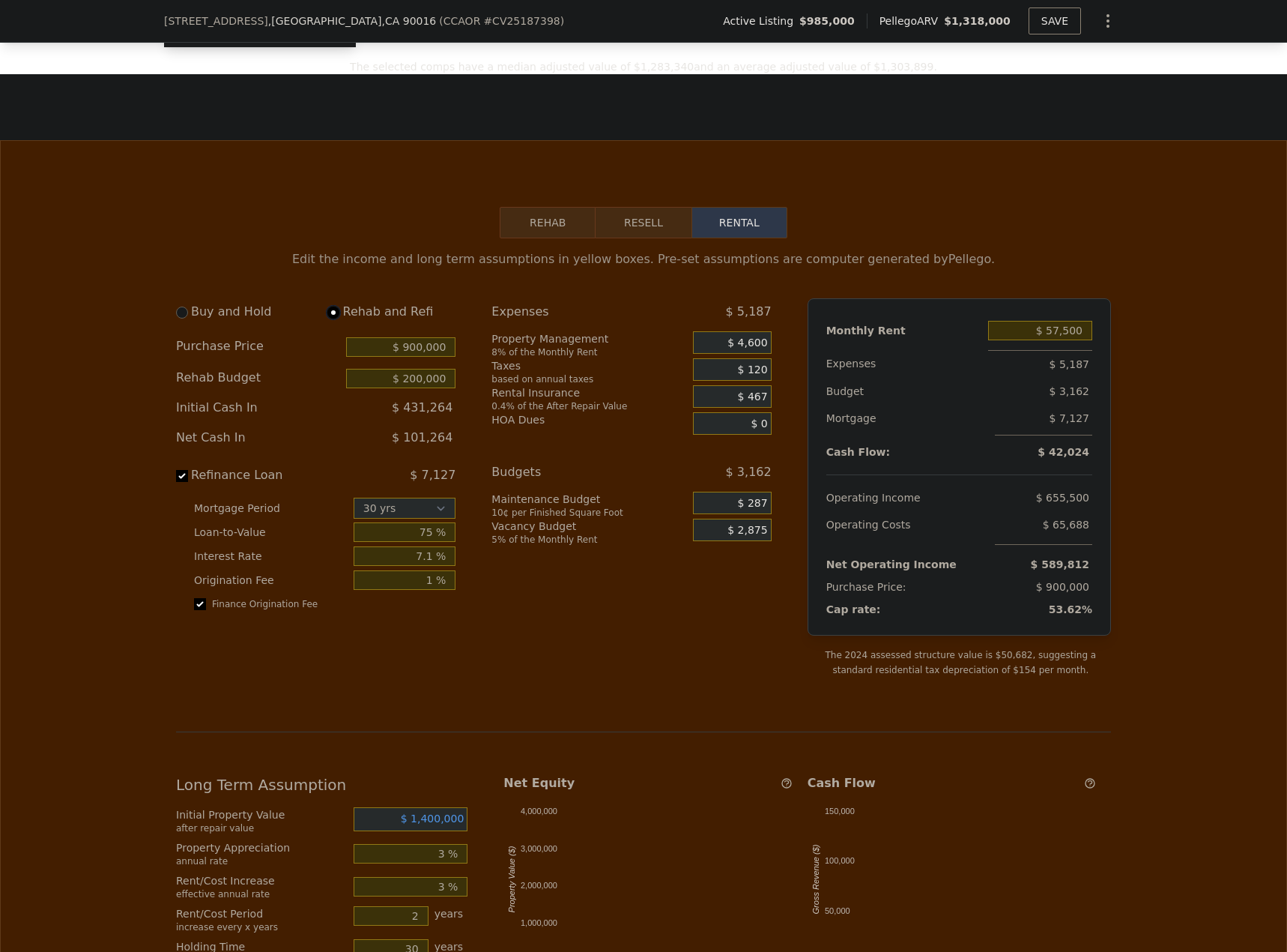
click at [639, 238] on button "Resell" at bounding box center [643, 222] width 95 height 31
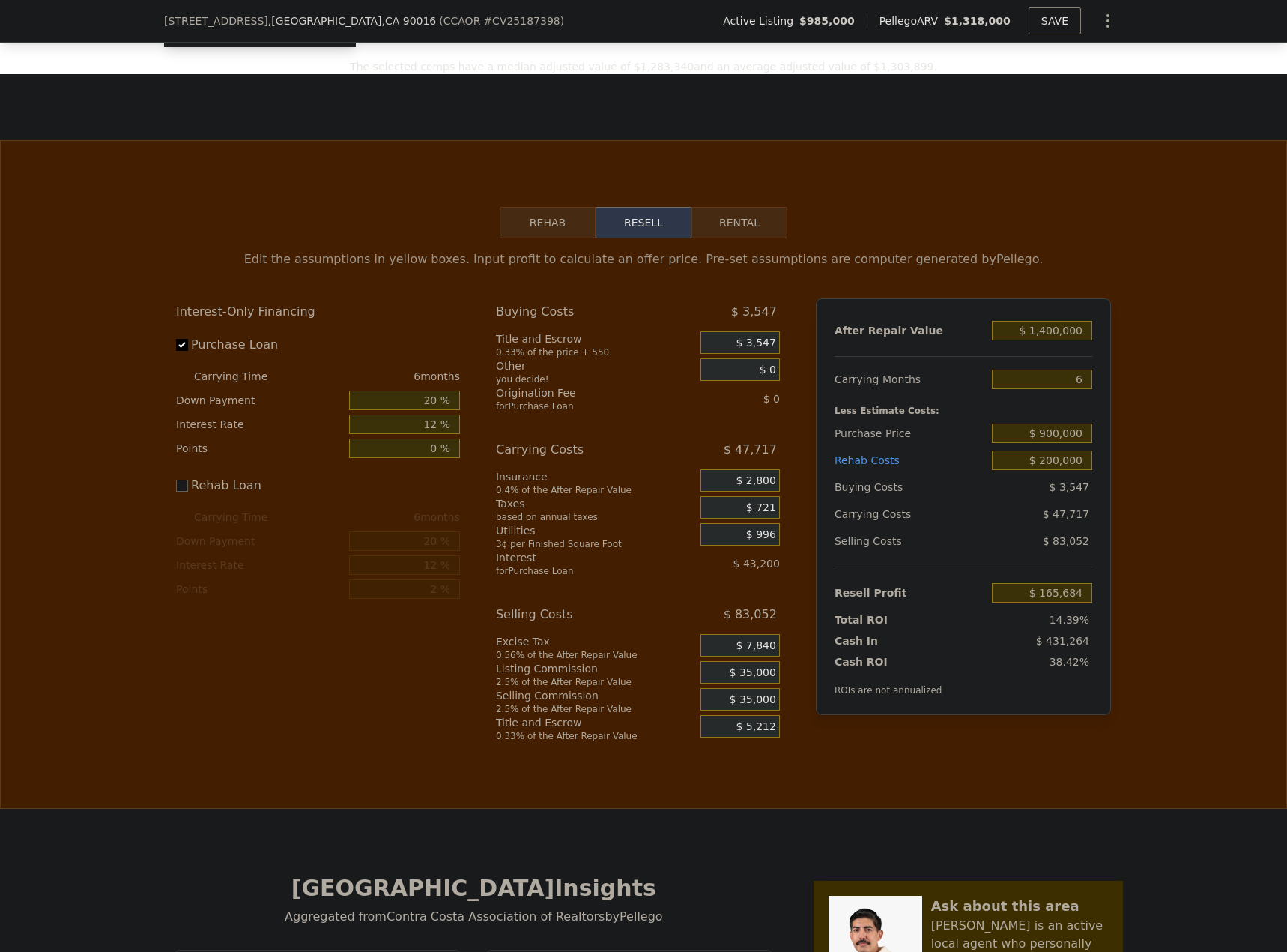
click at [547, 238] on button "Rehab" at bounding box center [547, 222] width 96 height 31
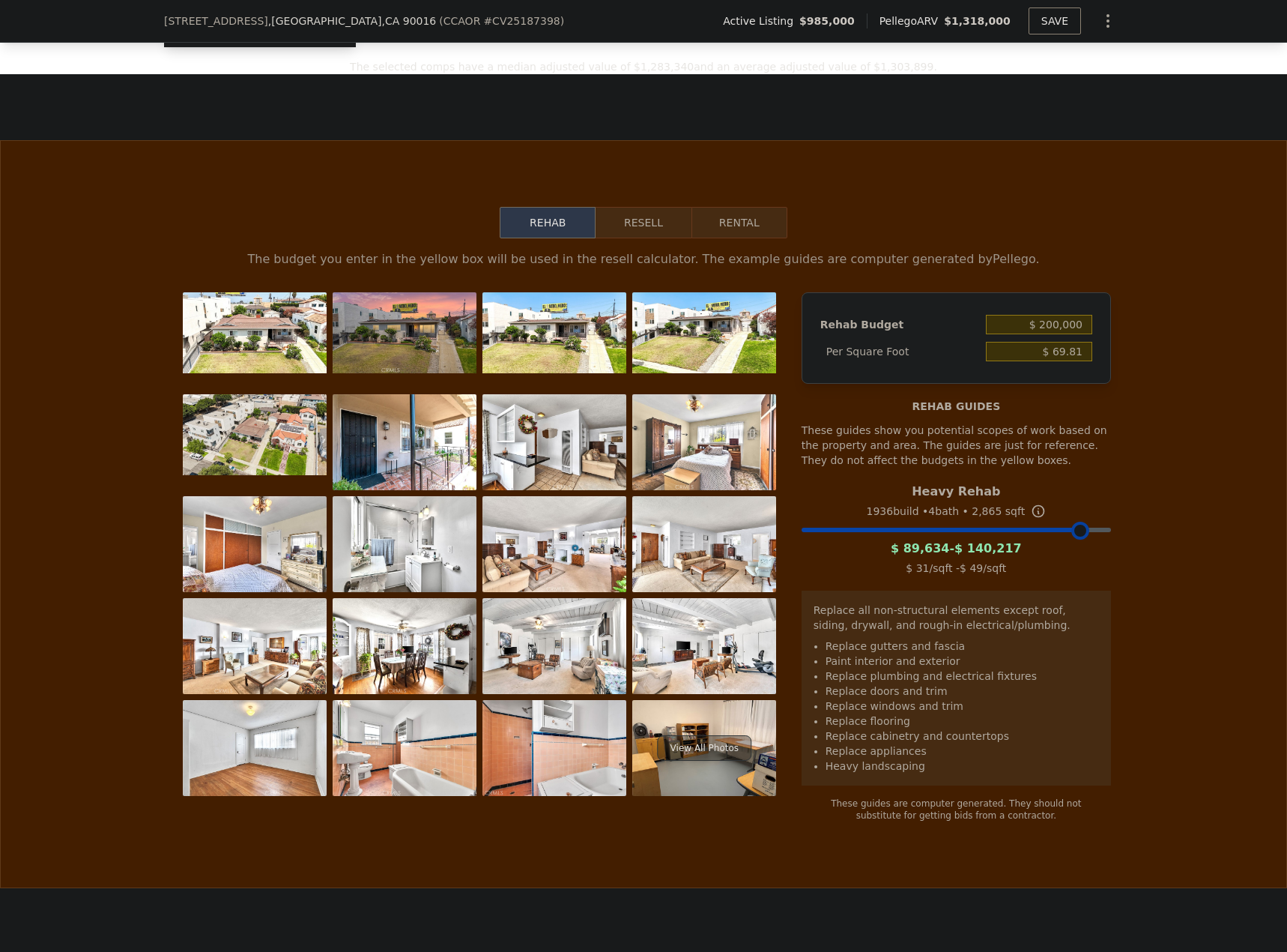
drag, startPoint x: 1097, startPoint y: 551, endPoint x: 1076, endPoint y: 554, distance: 21.2
click at [1076, 539] on div at bounding box center [1080, 530] width 18 height 18
drag, startPoint x: 1076, startPoint y: 552, endPoint x: 1091, endPoint y: 550, distance: 15.1
click at [1091, 539] on div at bounding box center [1094, 530] width 18 height 18
click at [644, 238] on button "Resell" at bounding box center [643, 222] width 95 height 31
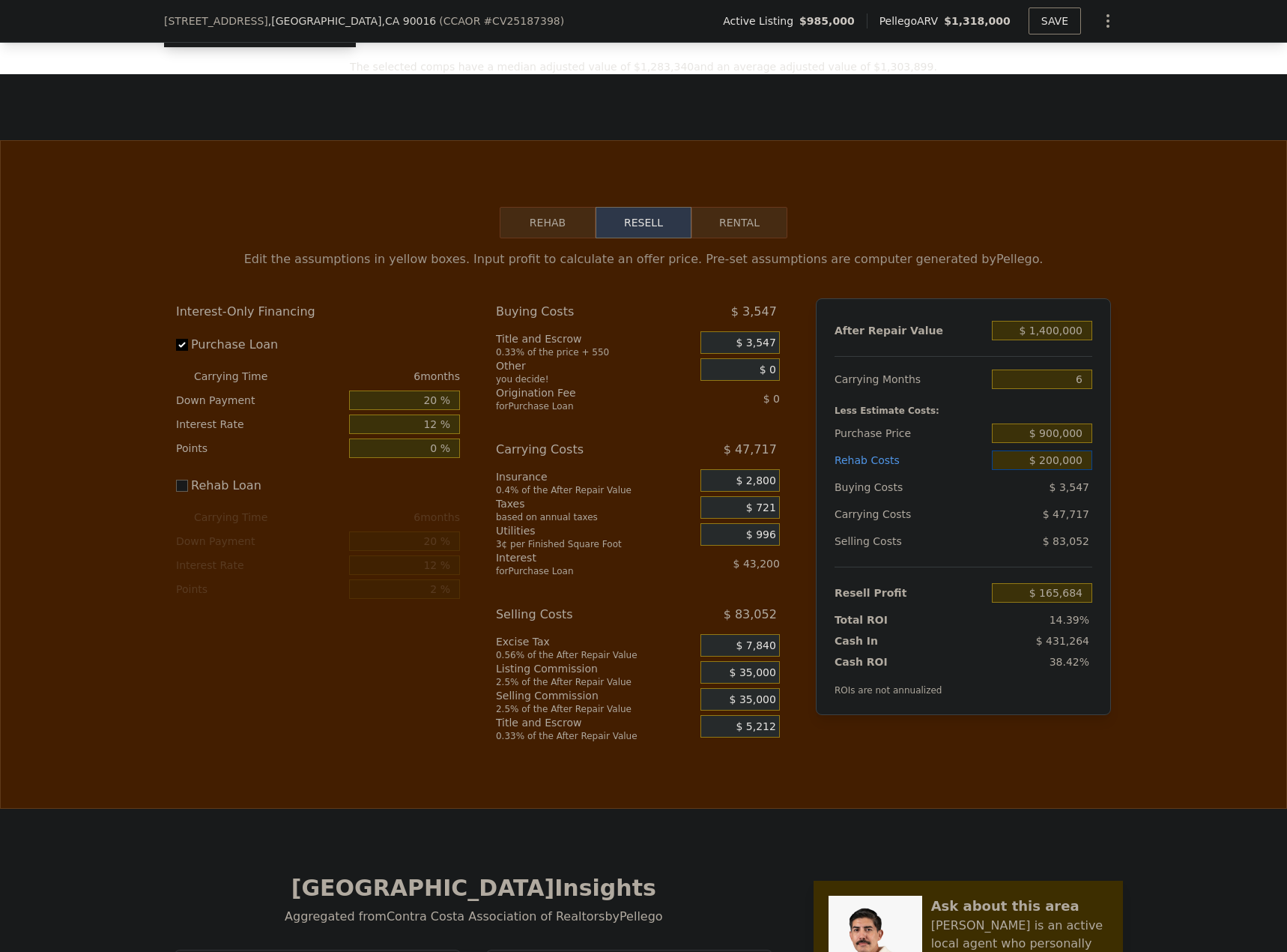
drag, startPoint x: 1055, startPoint y: 484, endPoint x: 1036, endPoint y: 484, distance: 19.0
click at [1036, 470] on input "$ 200,000" at bounding box center [1042, 460] width 100 height 19
type input "$ 5,200,000"
type input "-$ 4,834,316"
type input "$ 200,000"
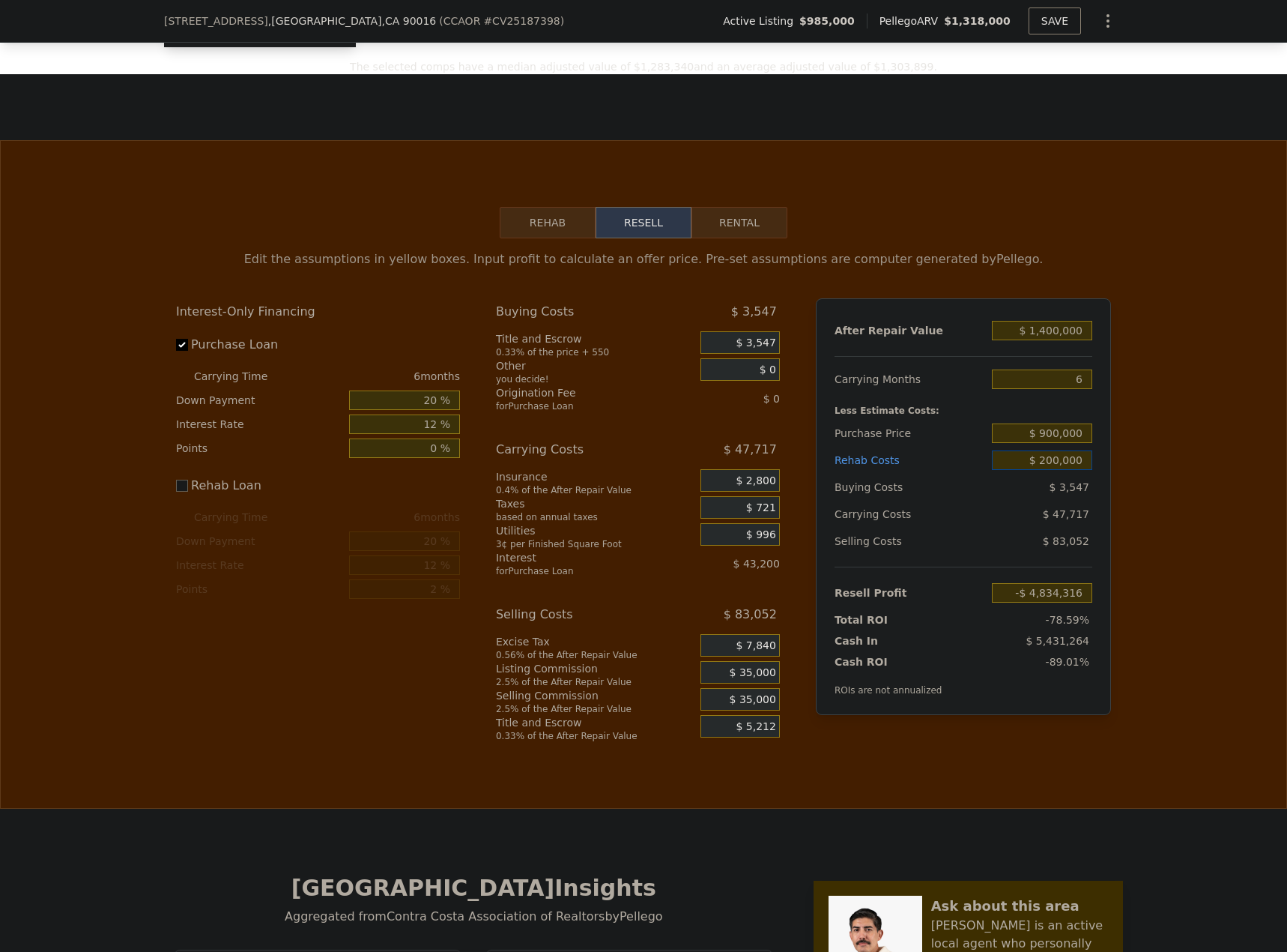
type input "$ 165,684"
click at [1074, 470] on input "$ 200,000" at bounding box center [1042, 460] width 100 height 19
click at [1078, 470] on input "$ 200,000" at bounding box center [1042, 460] width 100 height 19
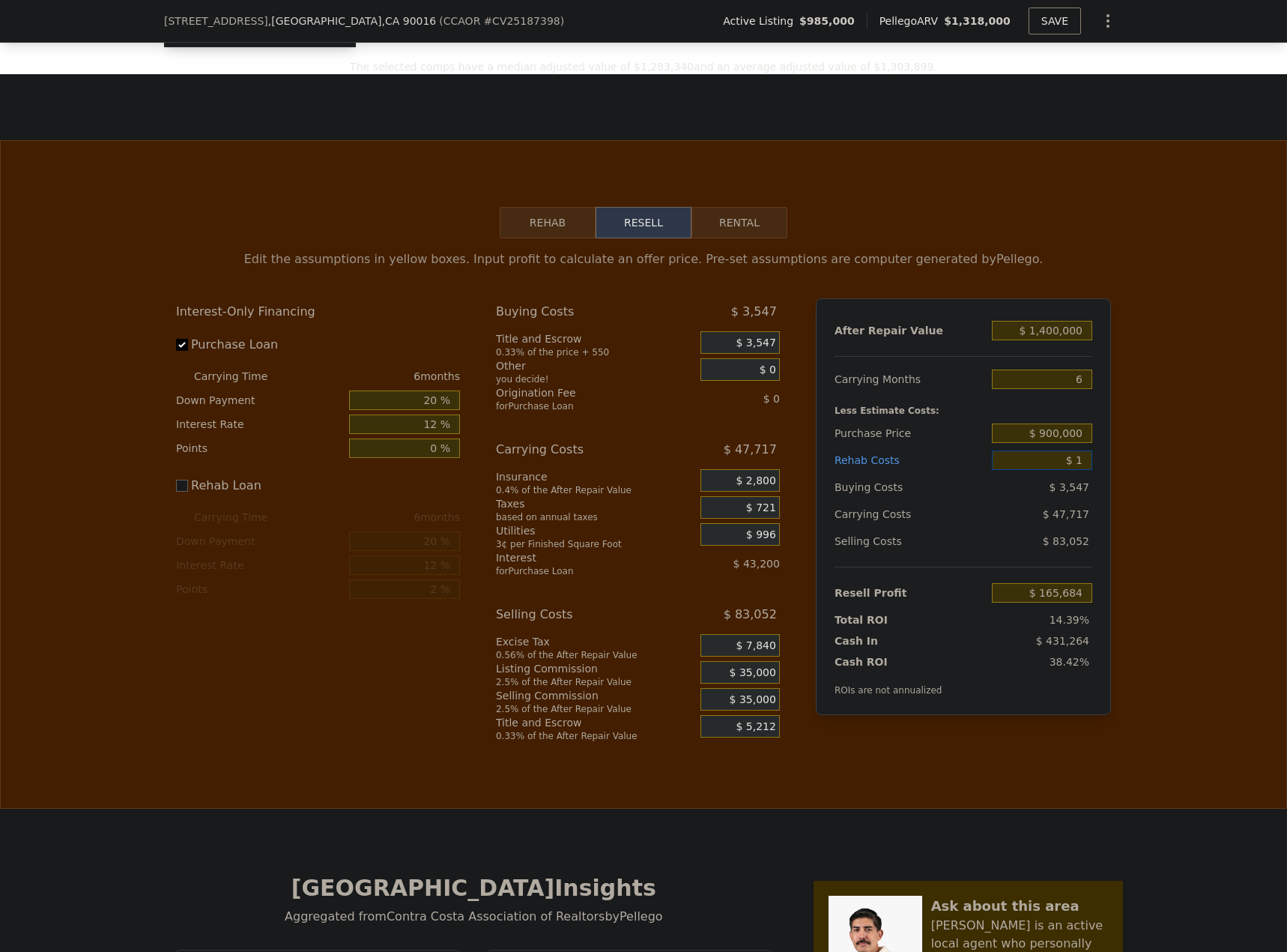
type input "$ 15"
type input "$ 365,669"
type input "$ 150"
type input "$ 365,534"
type input "$ 1,500"
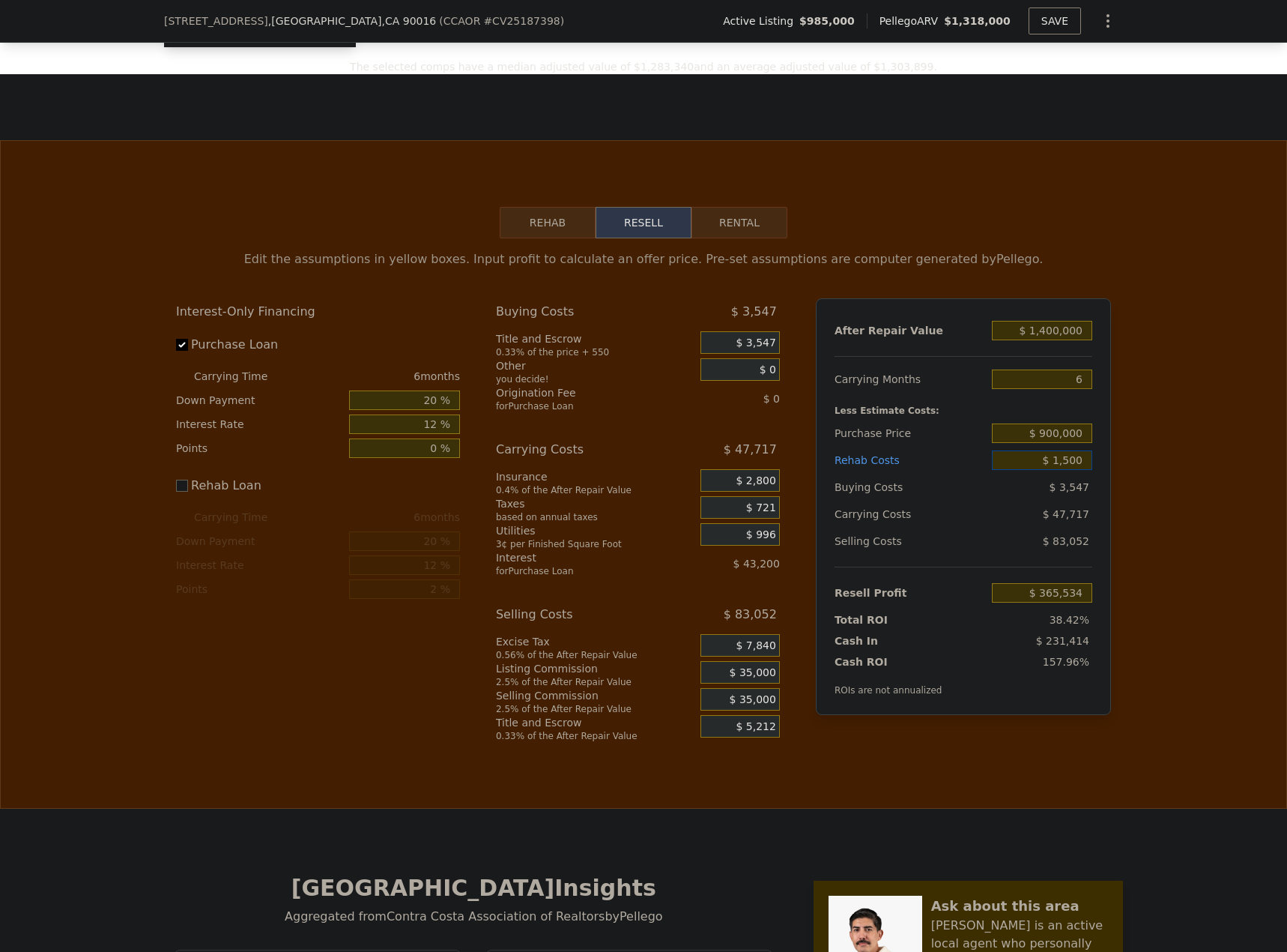
type input "$ 364,184"
type input "$ 15,000"
type input "$ 350,684"
type input "$ 150,000"
type input "$ 215,684"
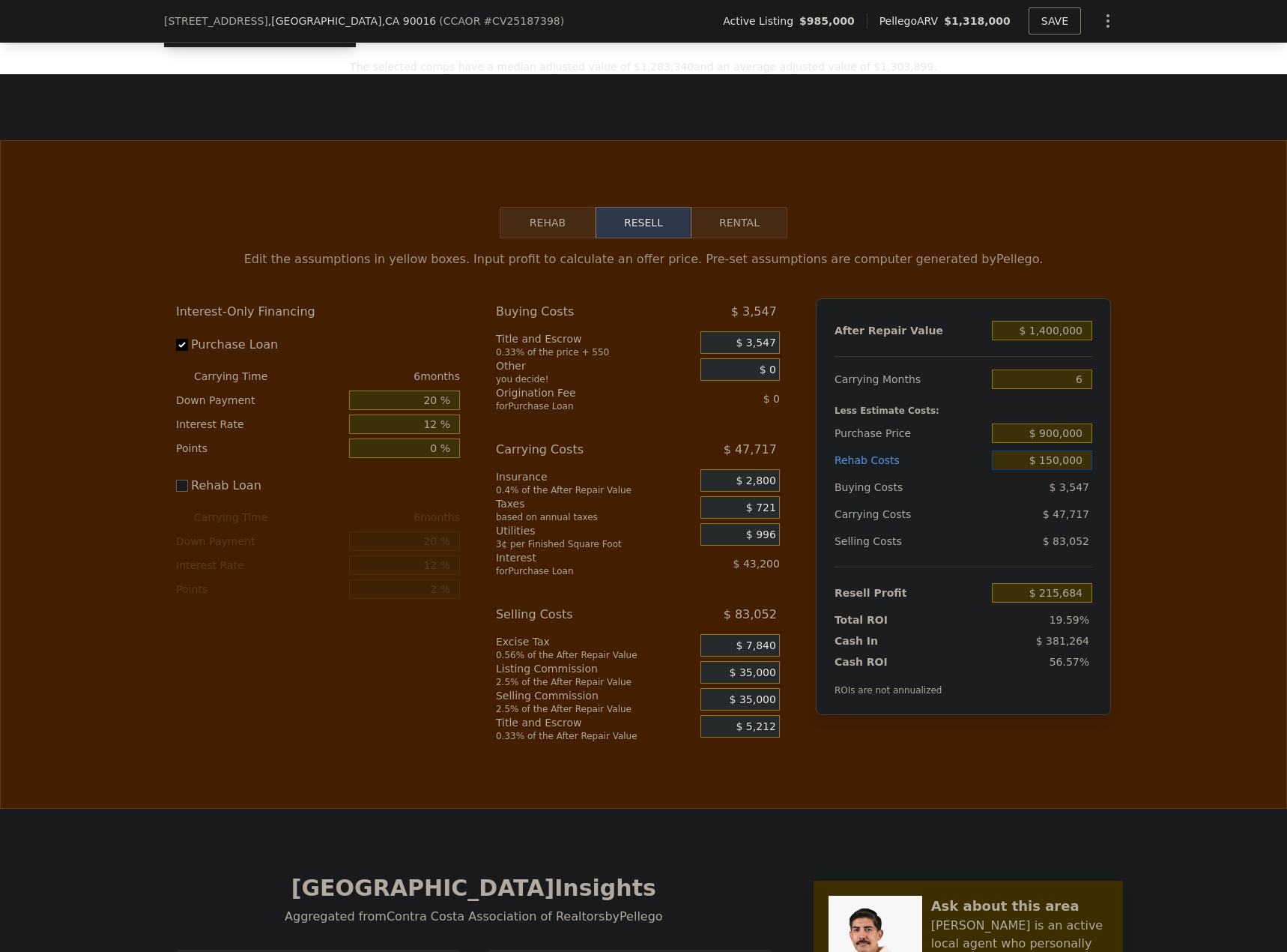
type input "$ 150,000"
click at [1112, 486] on div "Edit the assumptions in yellow boxes. Input profit to calculate an offer price.…" at bounding box center [644, 490] width 959 height 504
click at [1138, 492] on div "Edit the assumptions in yellow boxes. Input profit to calculate an offer price.…" at bounding box center [644, 490] width 1286 height 504
drag, startPoint x: 1029, startPoint y: 351, endPoint x: 1037, endPoint y: 352, distance: 8.1
click at [1029, 340] on input "$ 1,400,000" at bounding box center [1042, 330] width 100 height 19
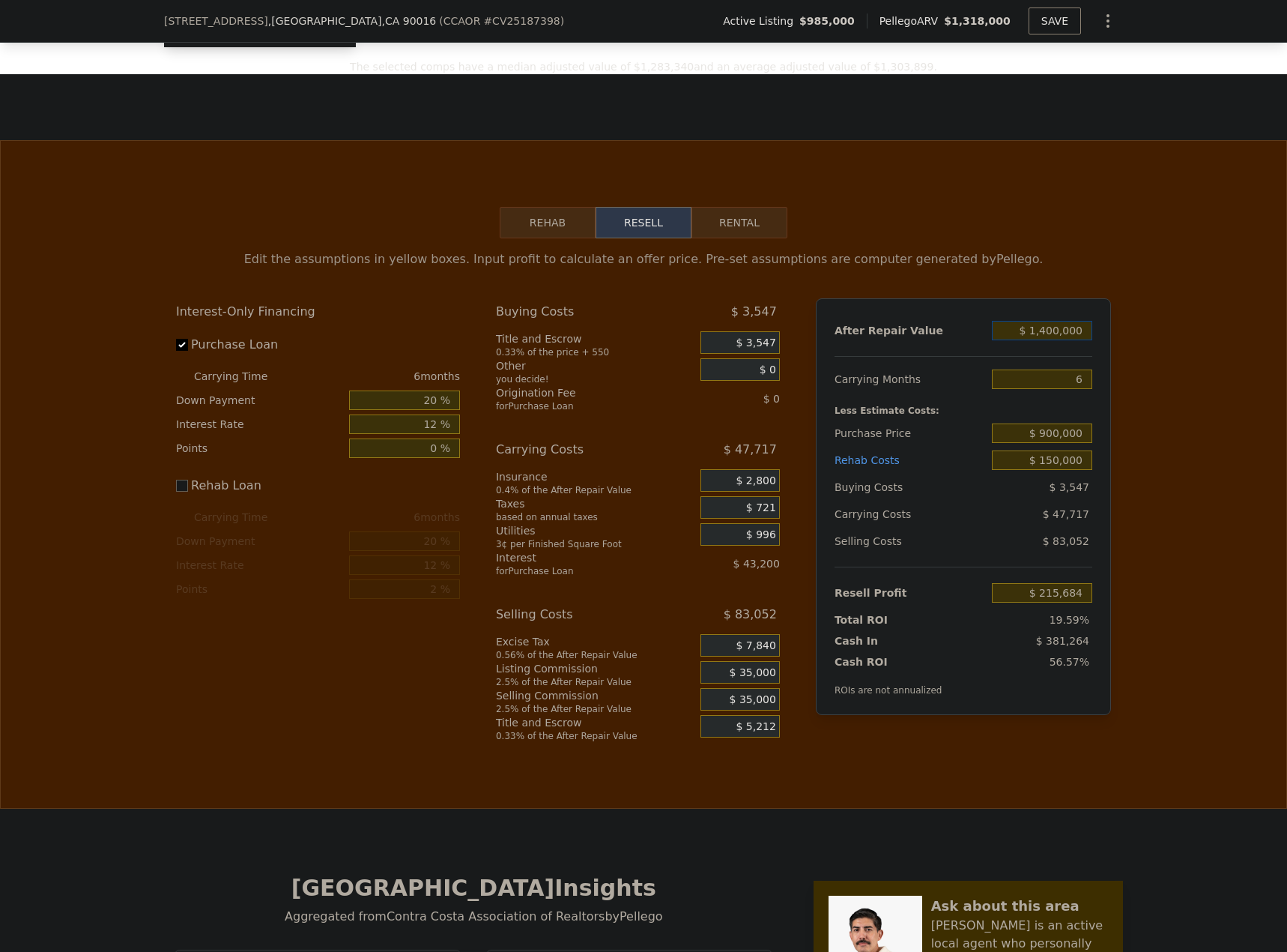
click at [1047, 340] on input "$ 1,400,000" at bounding box center [1042, 330] width 100 height 19
type input "$ 1,300,000"
type input "$ 121,777"
type input "$ 1,300,000"
click at [1199, 377] on div "Edit the assumptions in yellow boxes. Input profit to calculate an offer price.…" at bounding box center [644, 490] width 1286 height 504
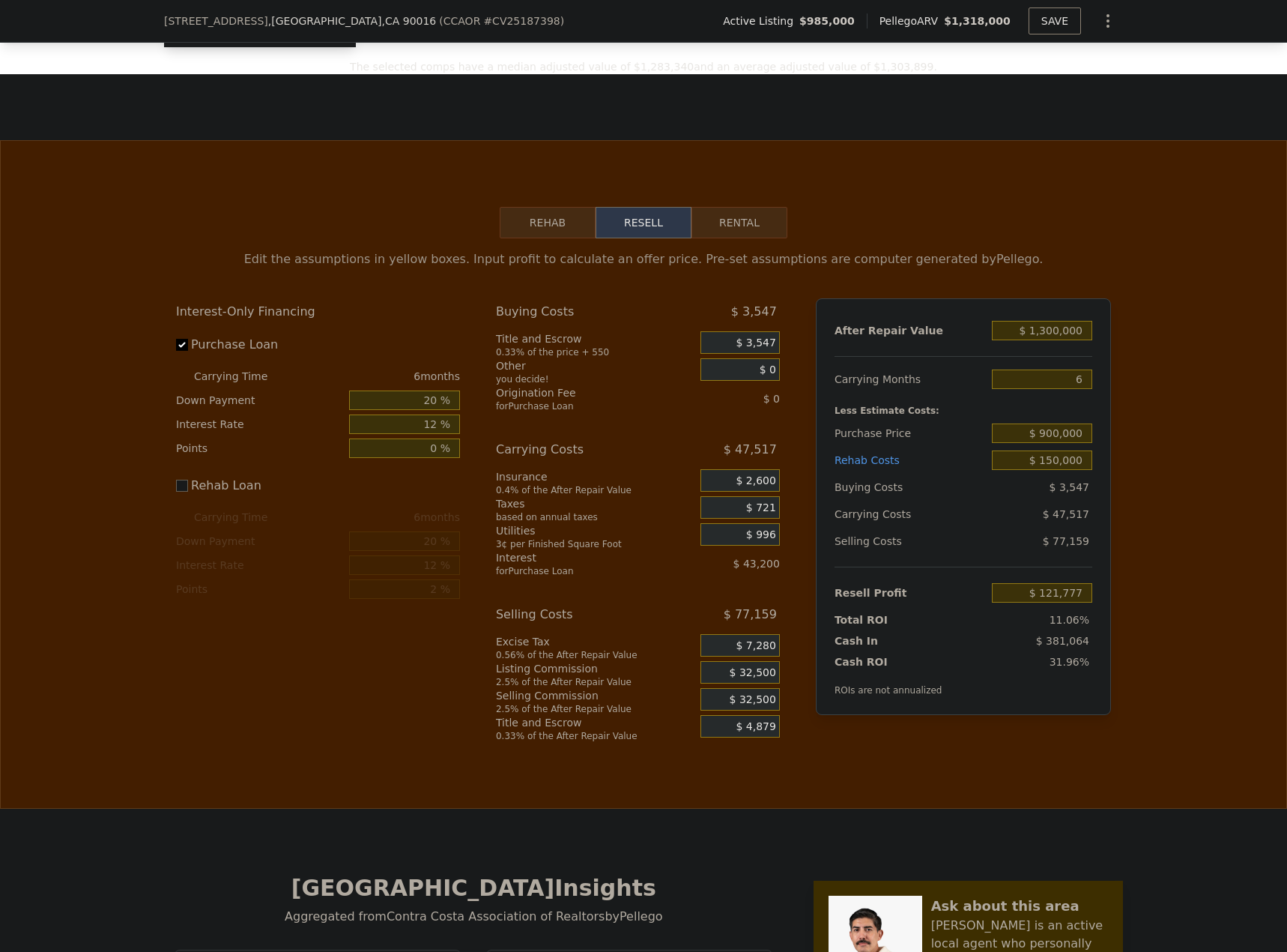
click at [1176, 500] on div "Edit the assumptions in yellow boxes. Input profit to calculate an offer price.…" at bounding box center [644, 490] width 1286 height 504
